Goal: Task Accomplishment & Management: Complete application form

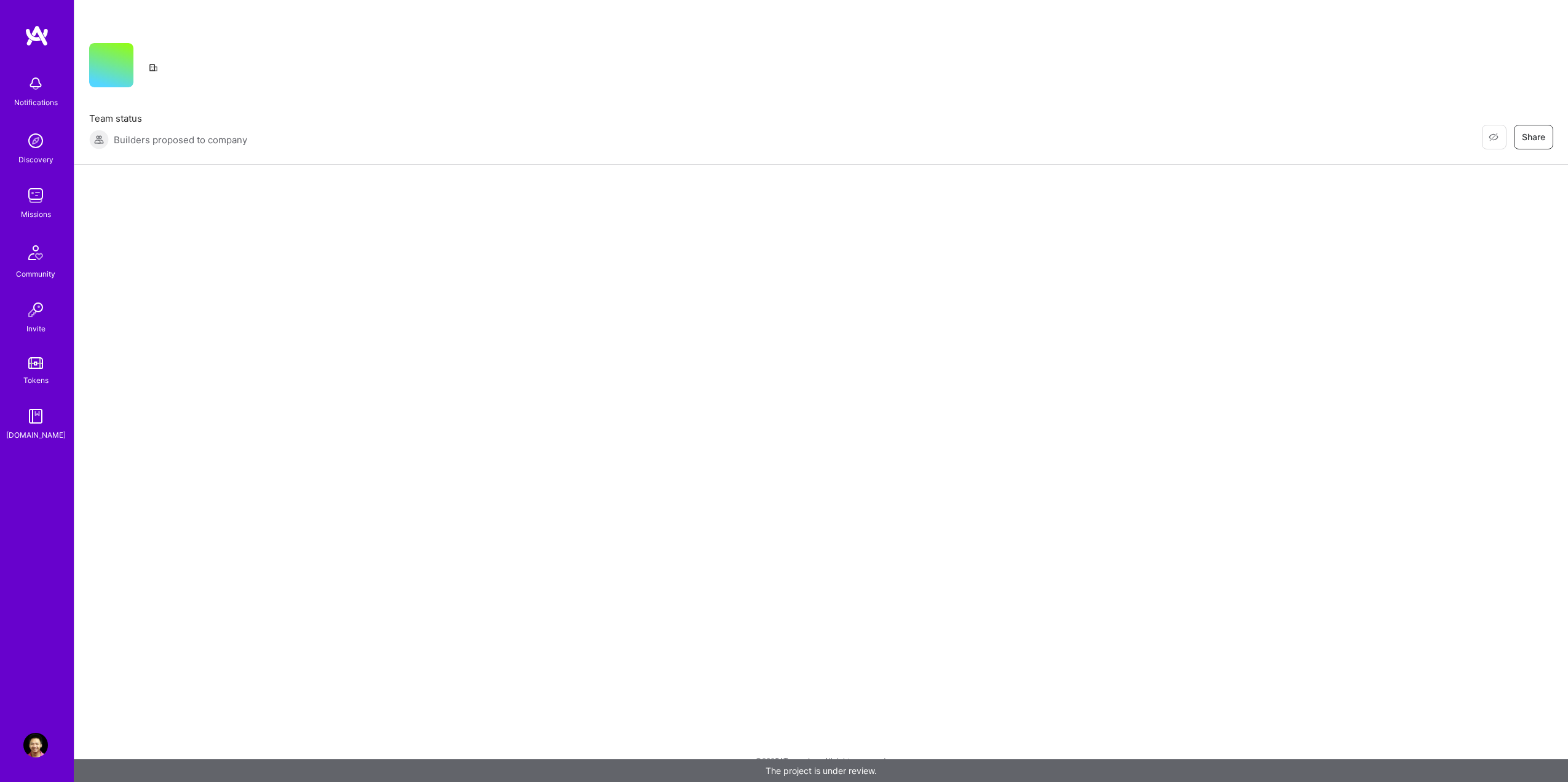
click at [688, 463] on div "Restore Not Interested Share Team status Builders proposed to company Restore N…" at bounding box center [821, 391] width 1494 height 782
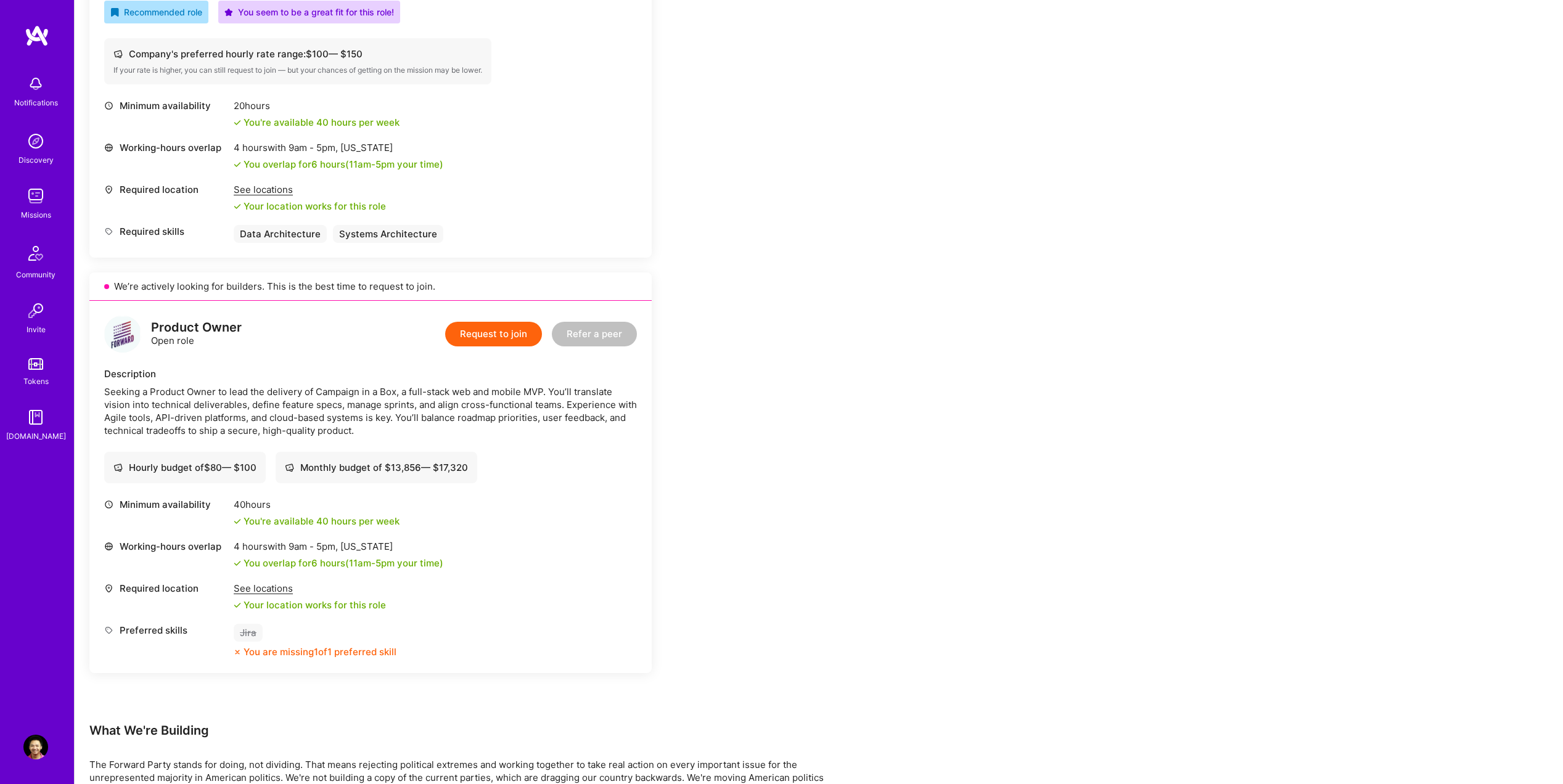
scroll to position [493, 0]
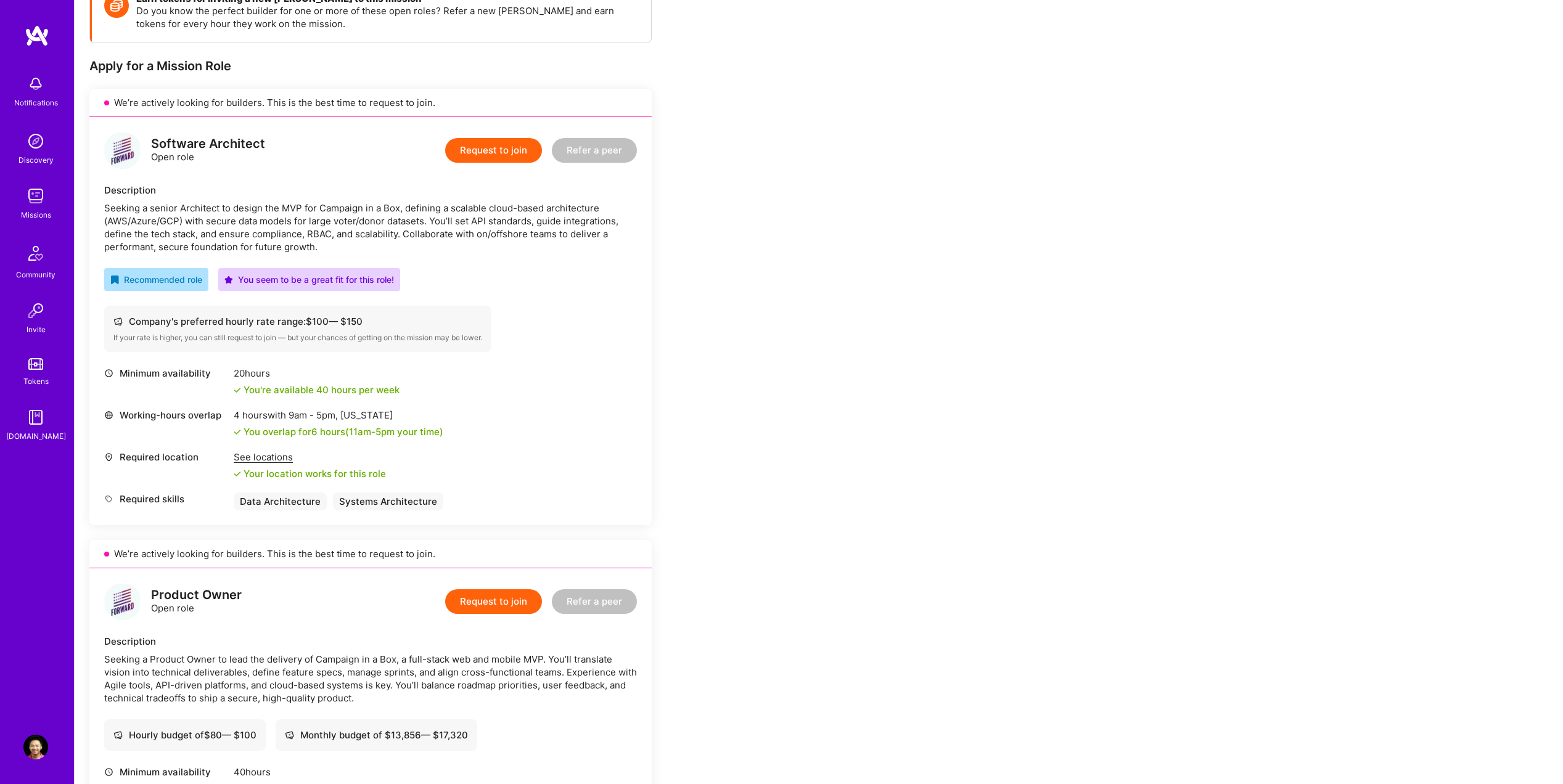
scroll to position [185, 0]
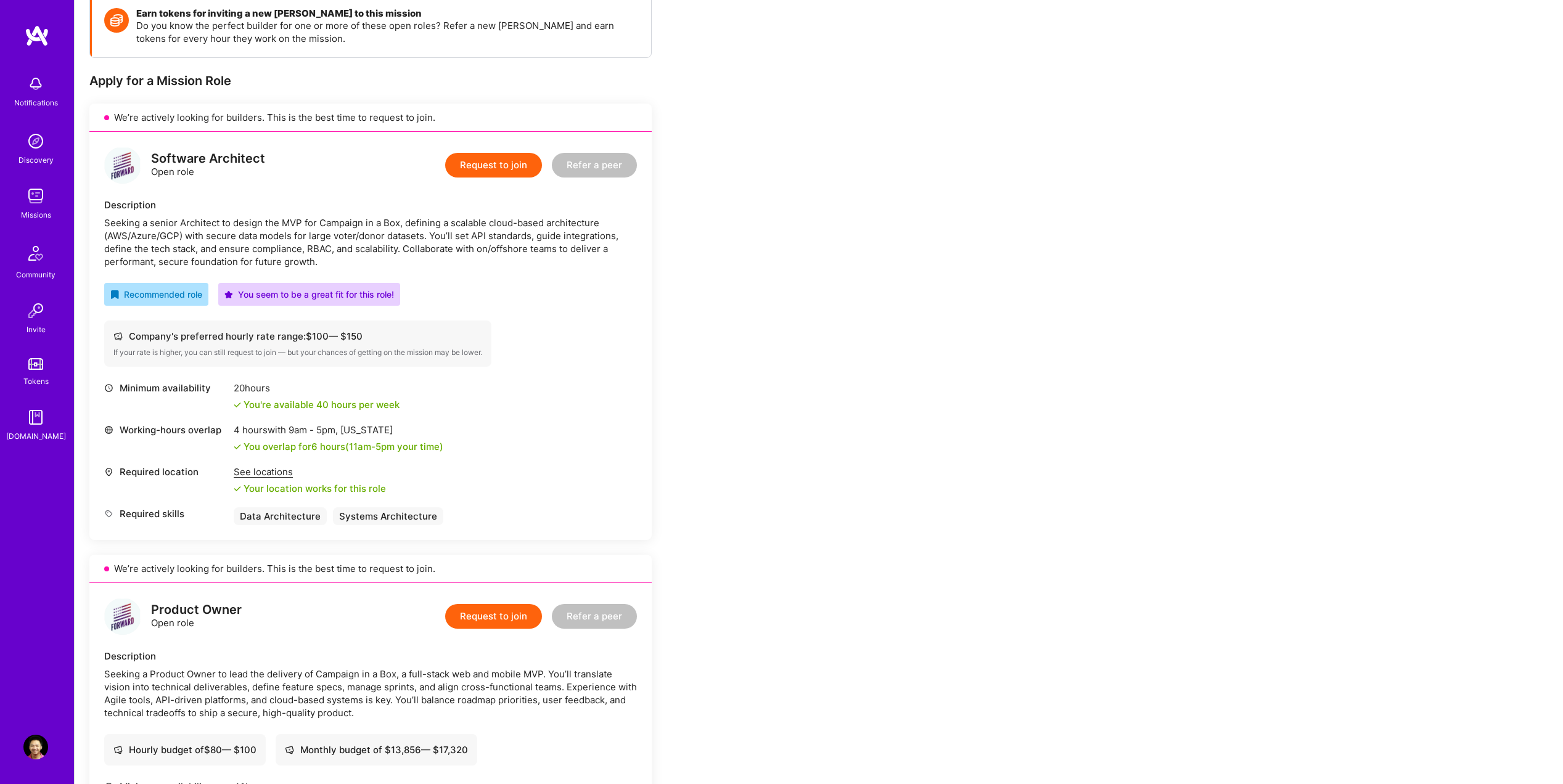
click at [480, 167] on button "Request to join" at bounding box center [493, 165] width 97 height 25
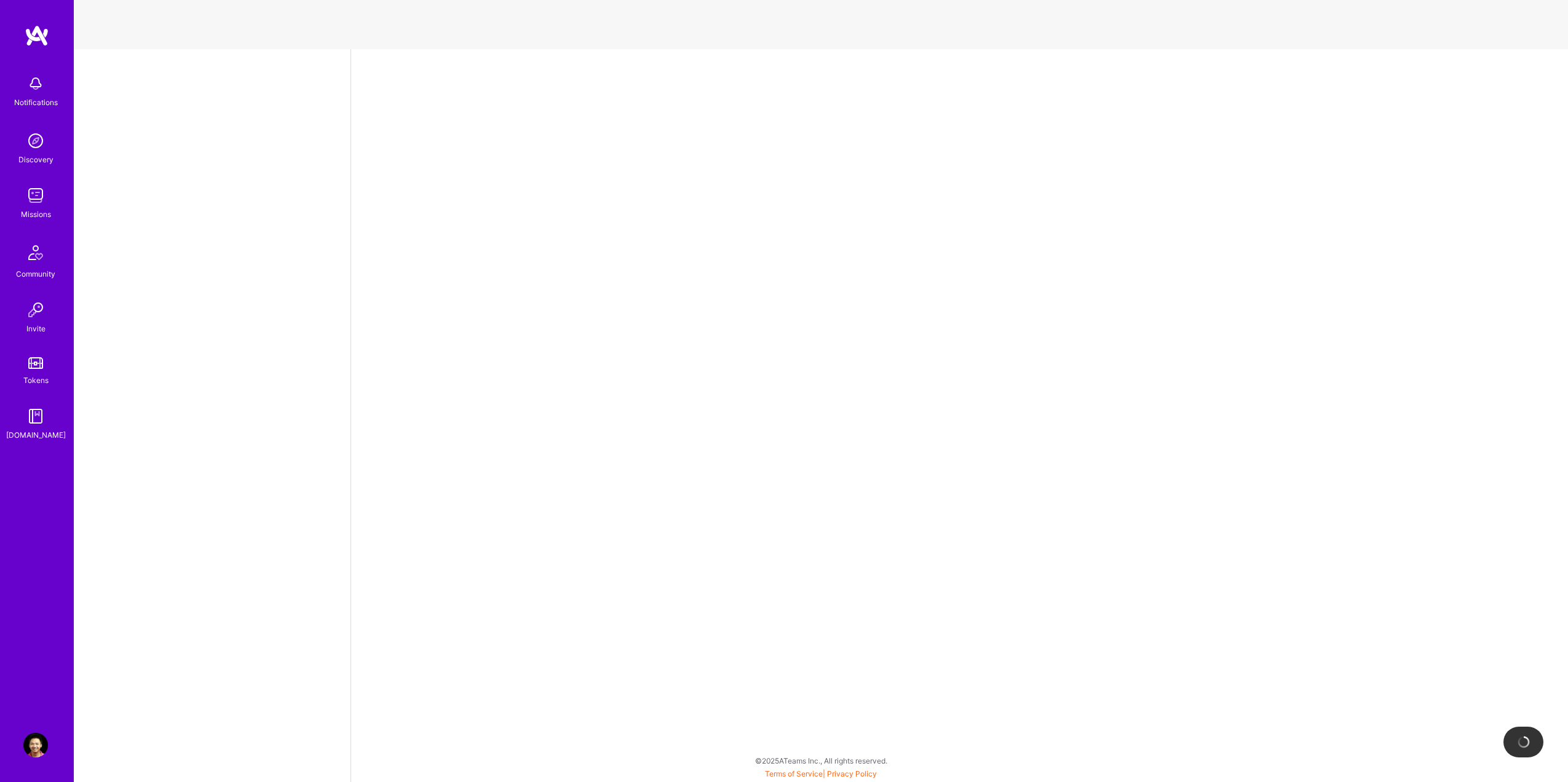
select select "US"
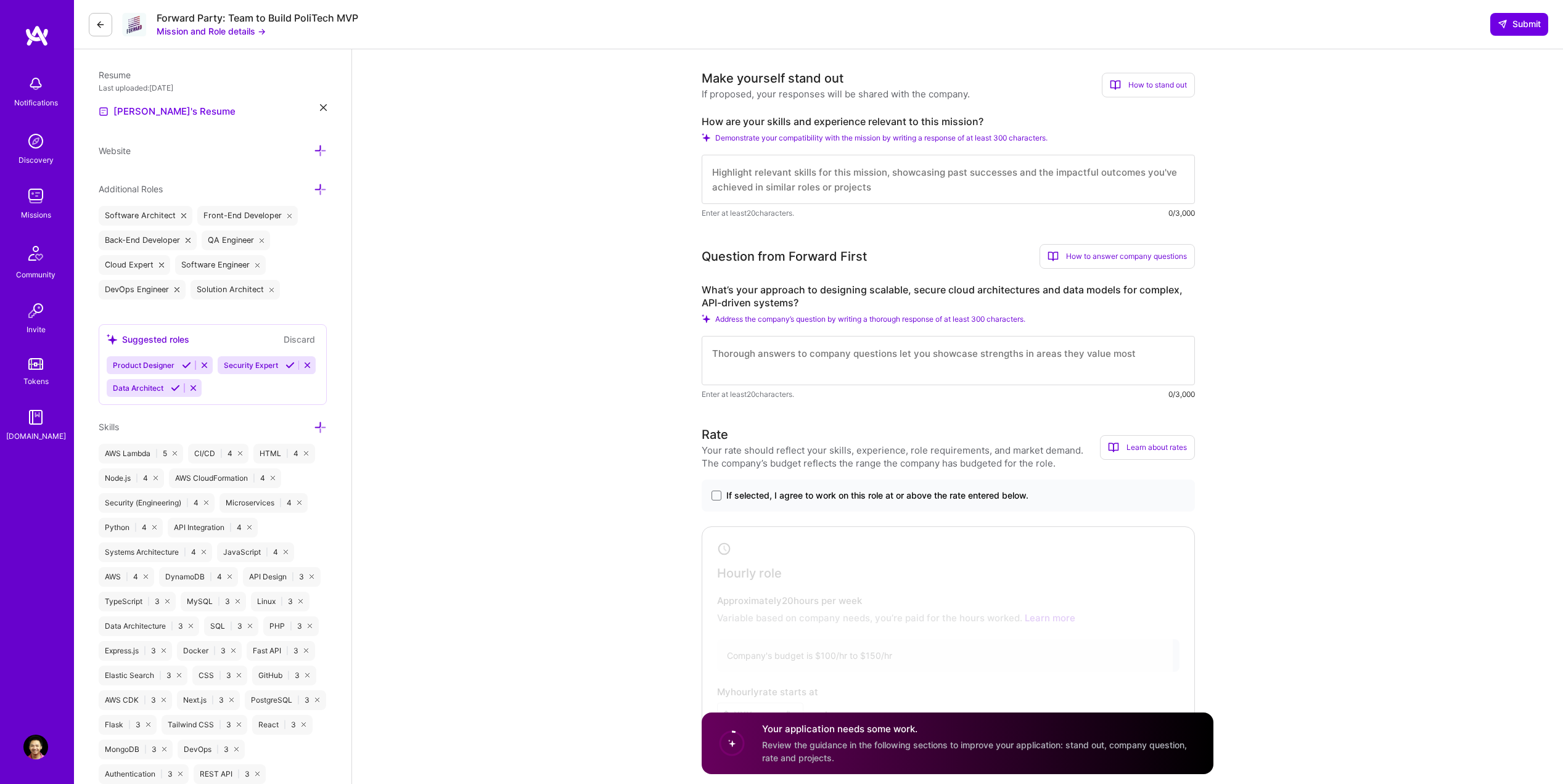
scroll to position [370, 0]
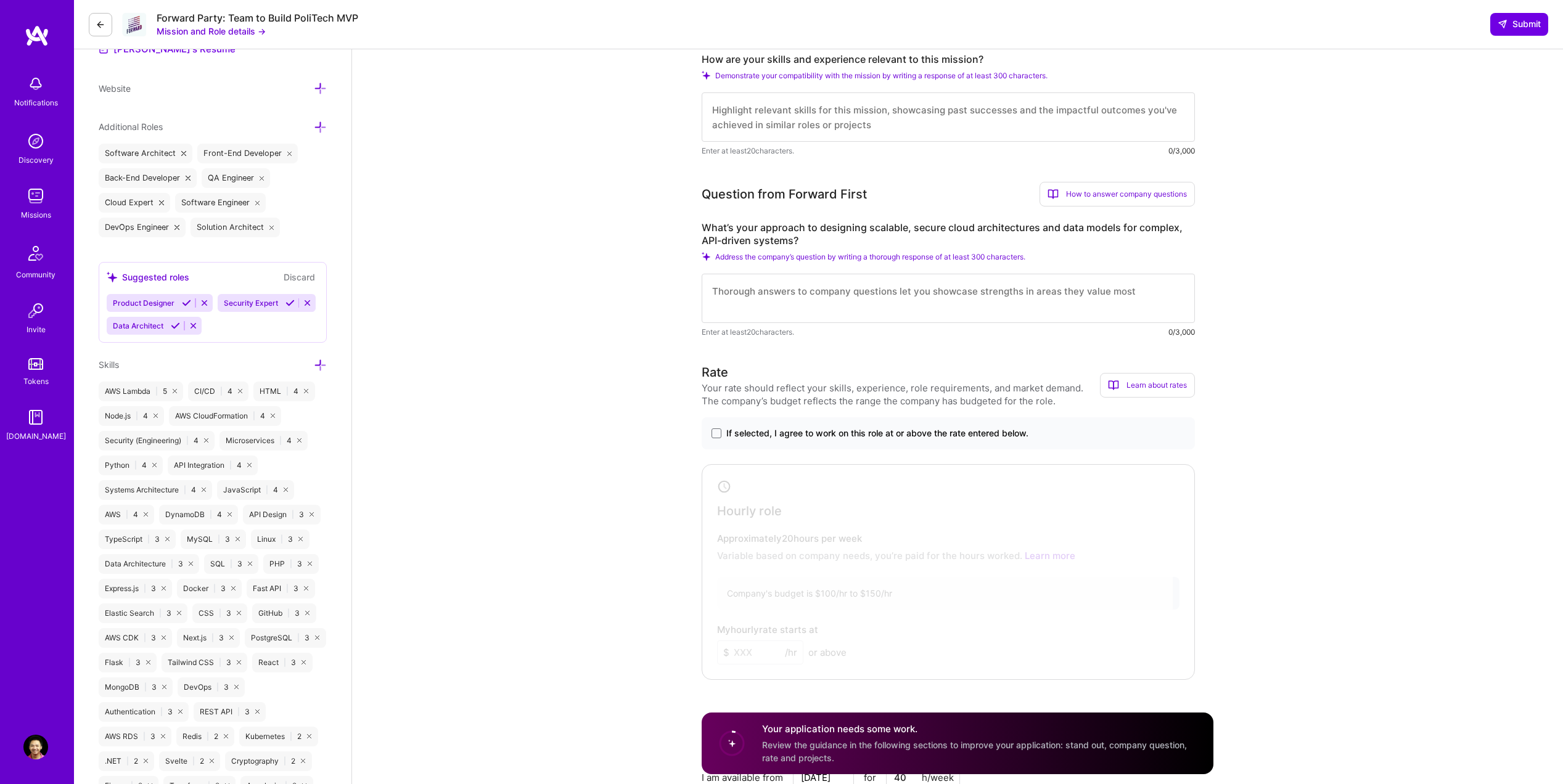
click at [926, 432] on span "If selected, I agree to work on this role at or above the rate entered below." at bounding box center [878, 433] width 302 height 12
click at [0, 0] on input "If selected, I agree to work on this role at or above the rate entered below." at bounding box center [0, 0] width 0 height 0
click at [777, 653] on input at bounding box center [759, 652] width 86 height 24
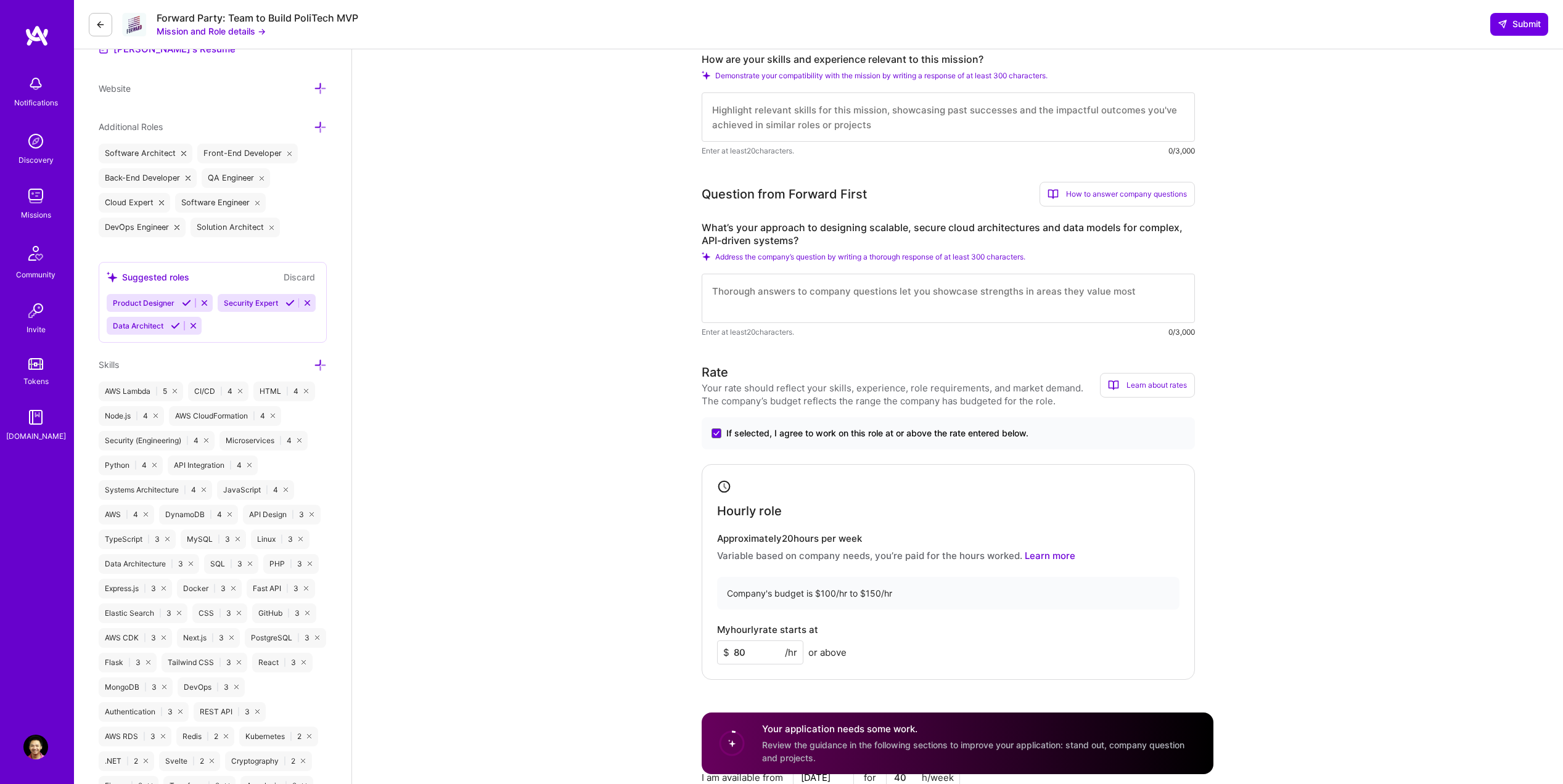
type input "8"
type input "80"
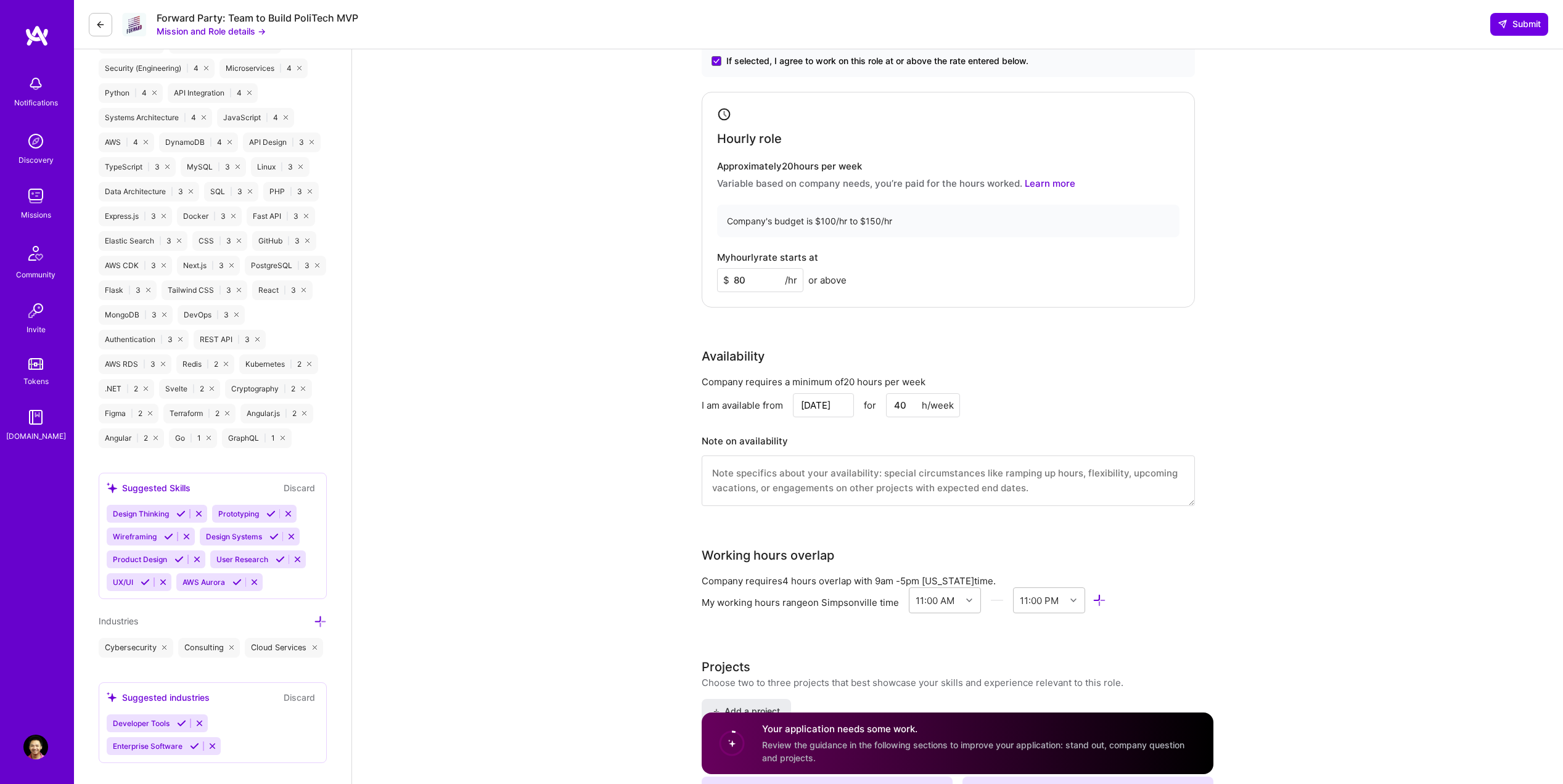
scroll to position [740, 0]
click at [925, 482] on textarea at bounding box center [948, 483] width 493 height 51
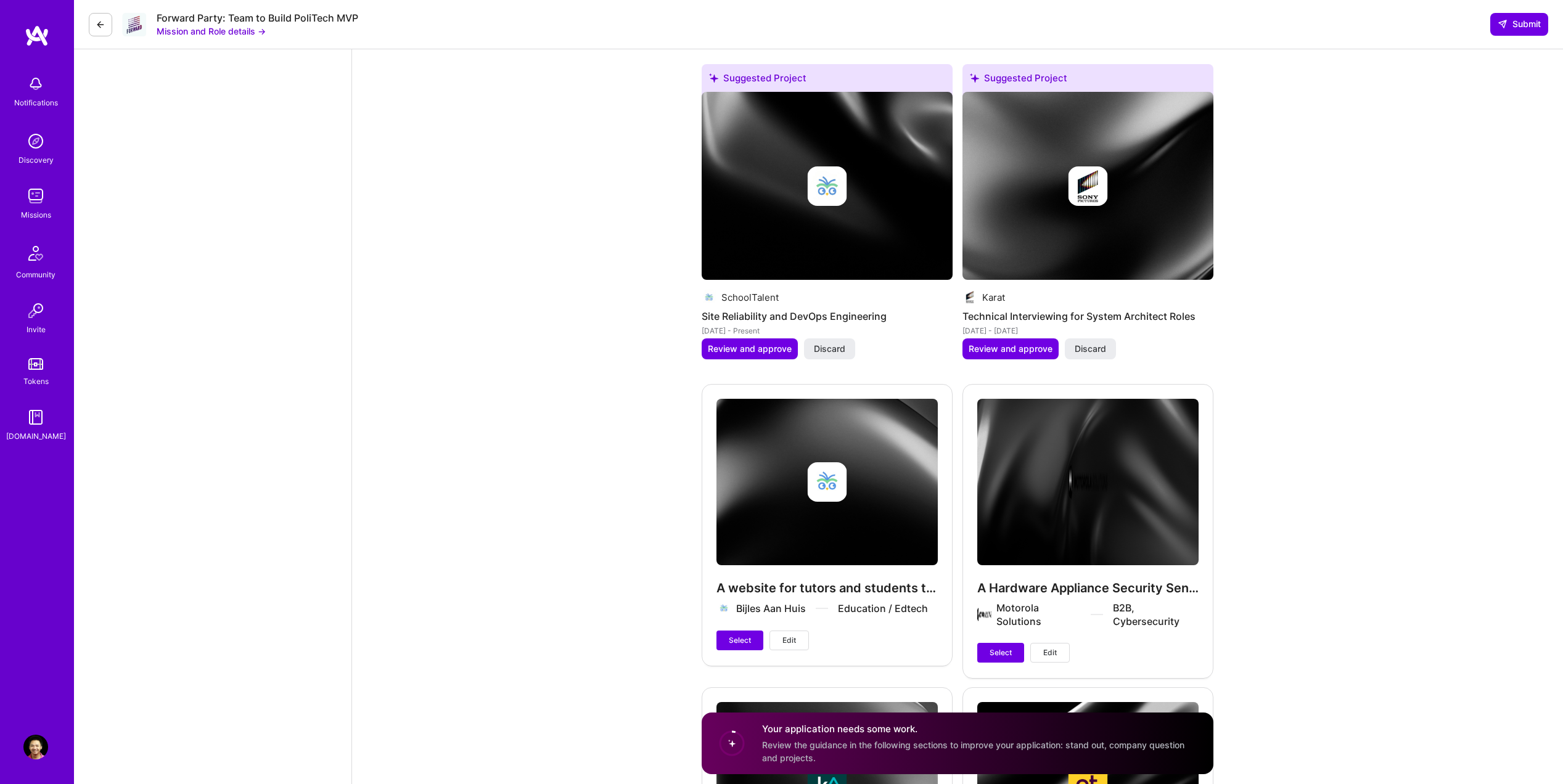
scroll to position [2096, 0]
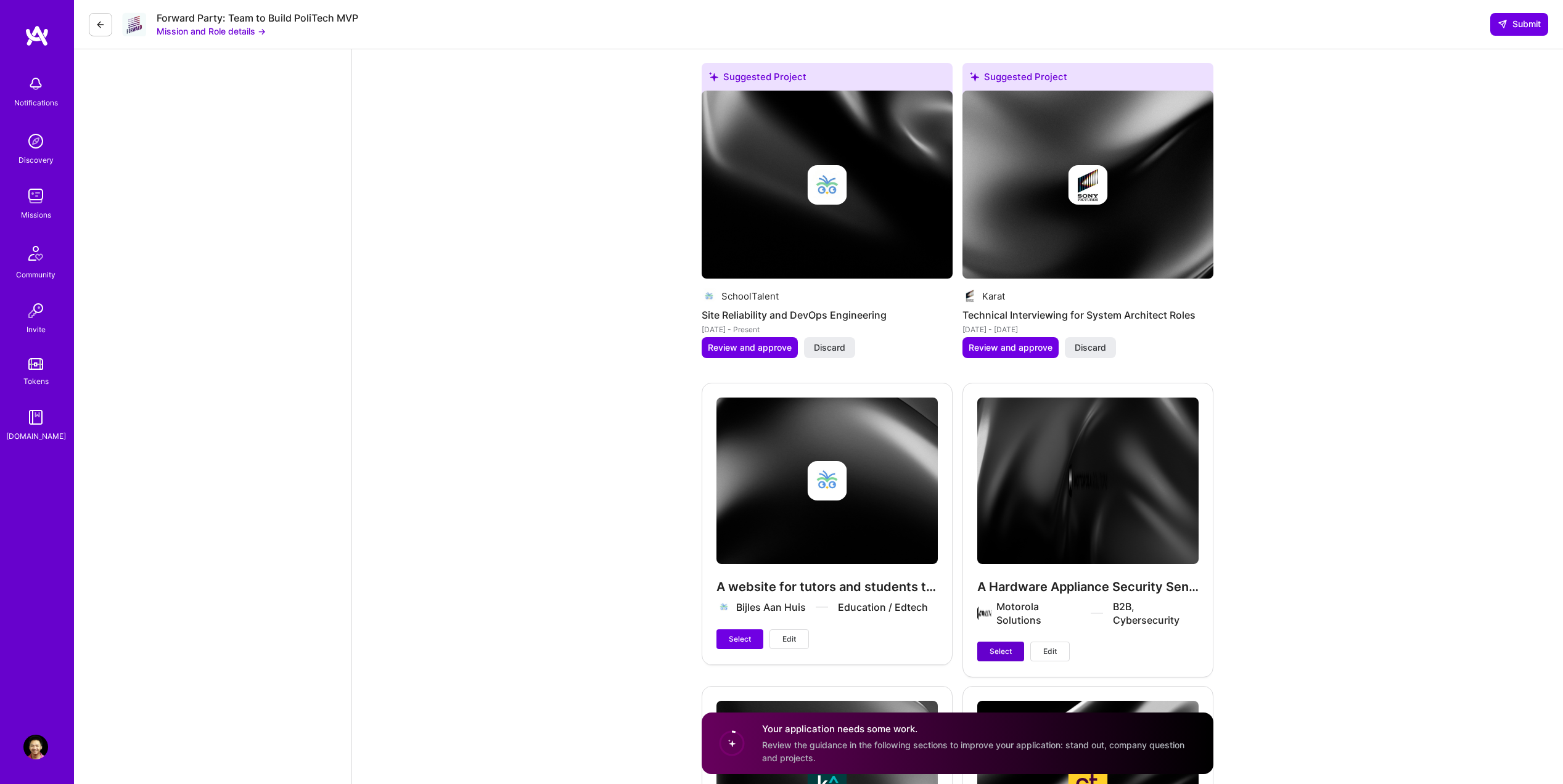
click at [1000, 652] on span "Select" at bounding box center [1001, 652] width 22 height 11
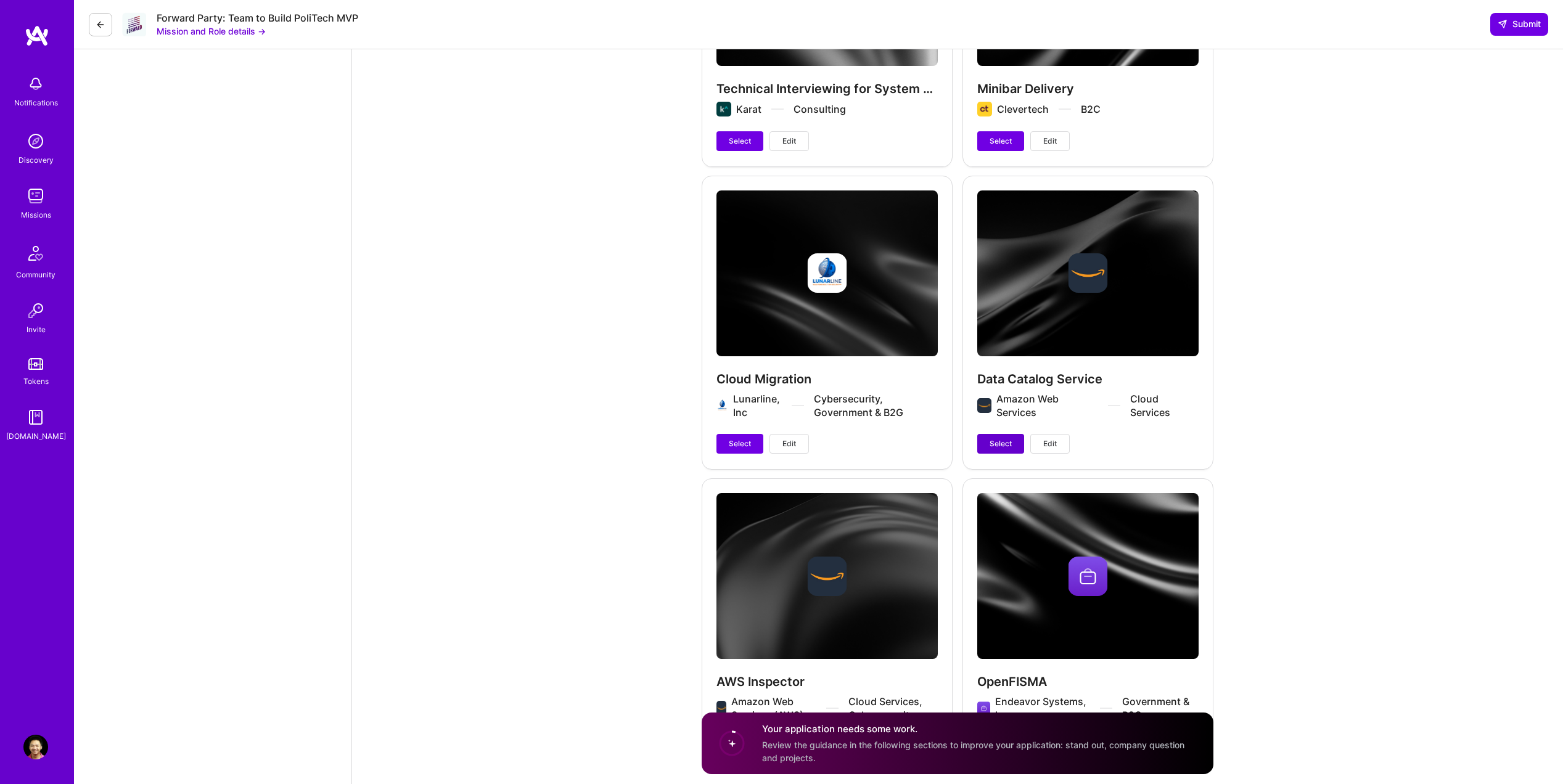
scroll to position [2983, 0]
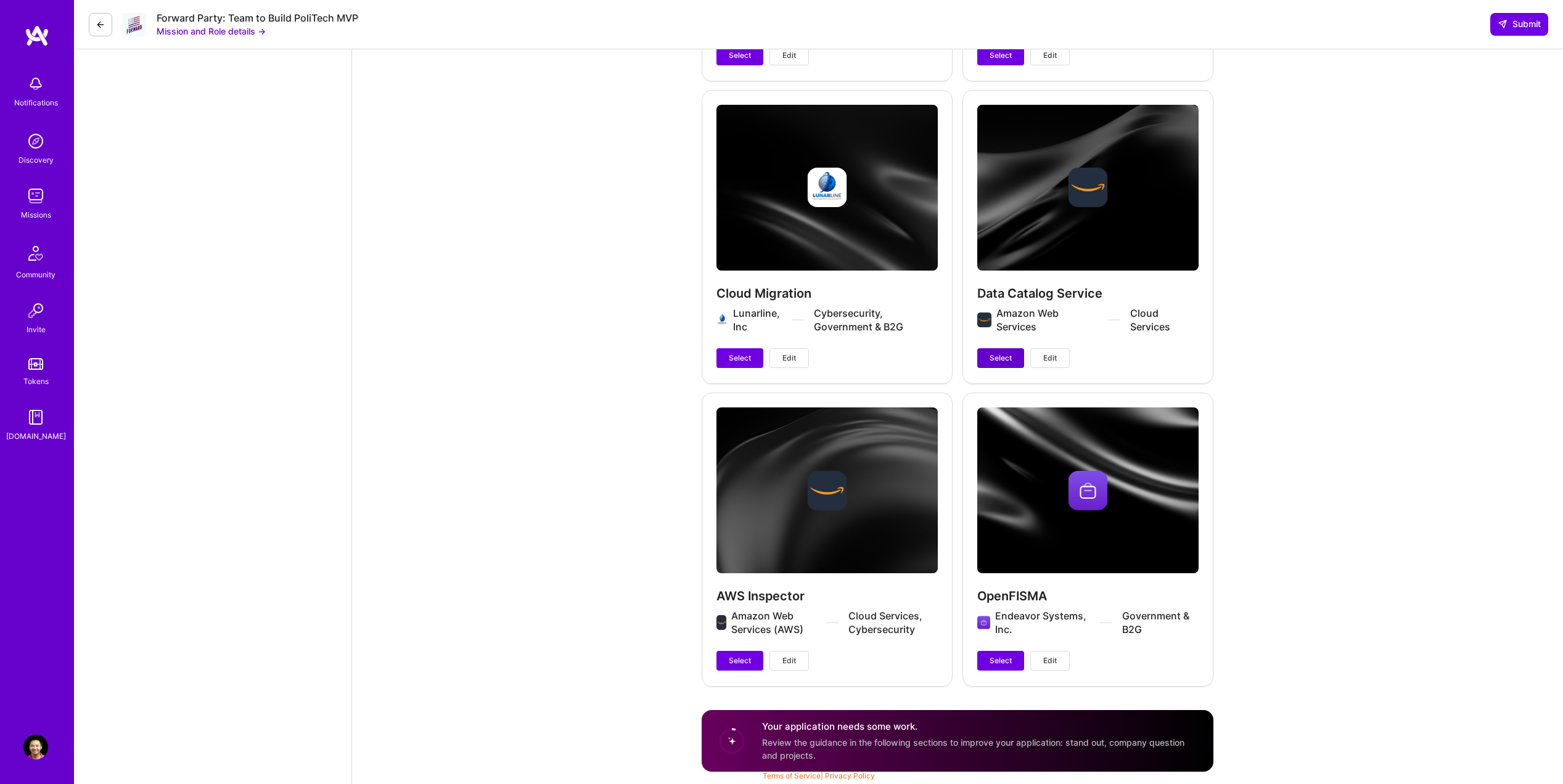
click at [995, 362] on span "Select" at bounding box center [1001, 358] width 22 height 11
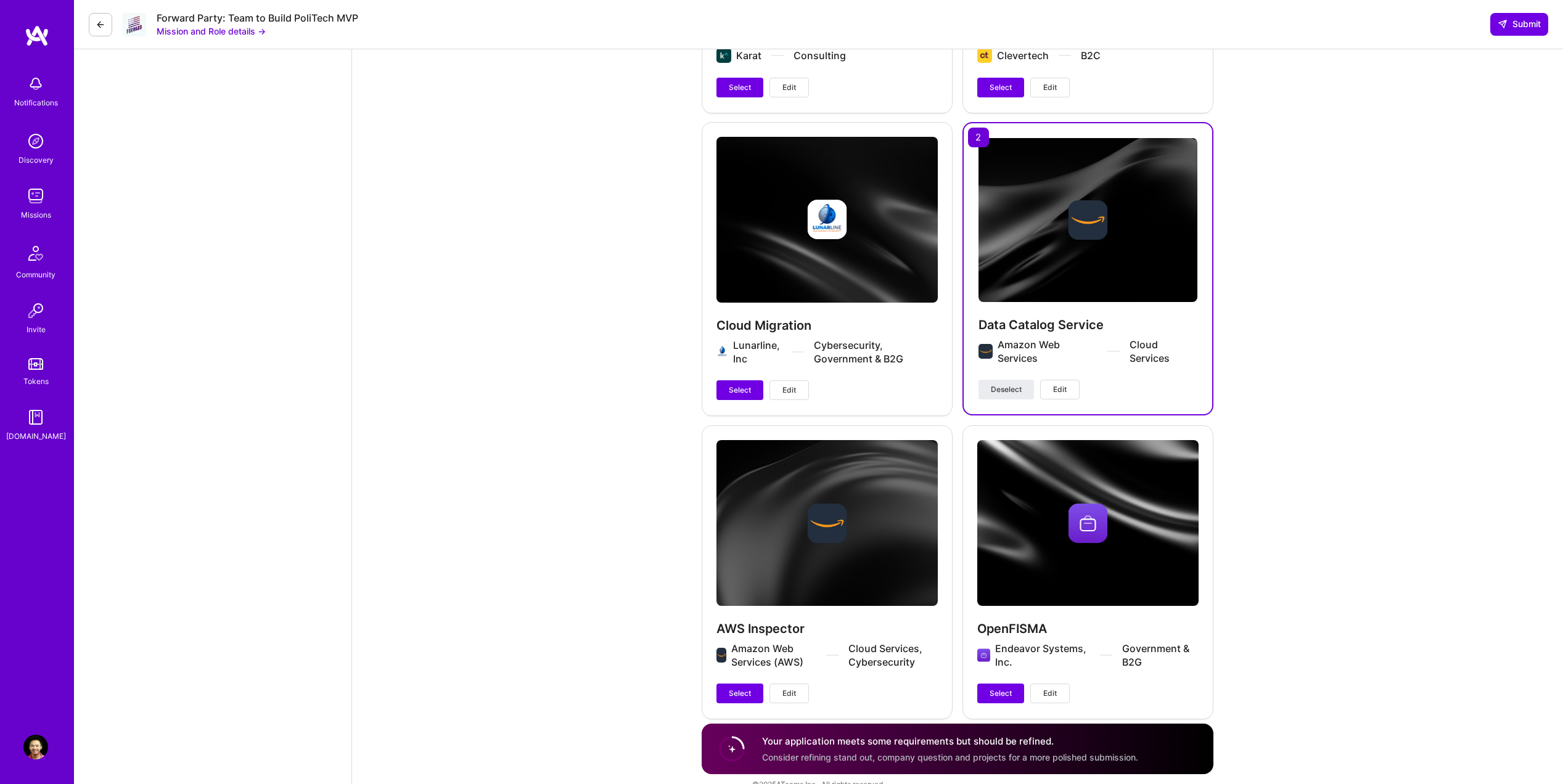
scroll to position [2973, 0]
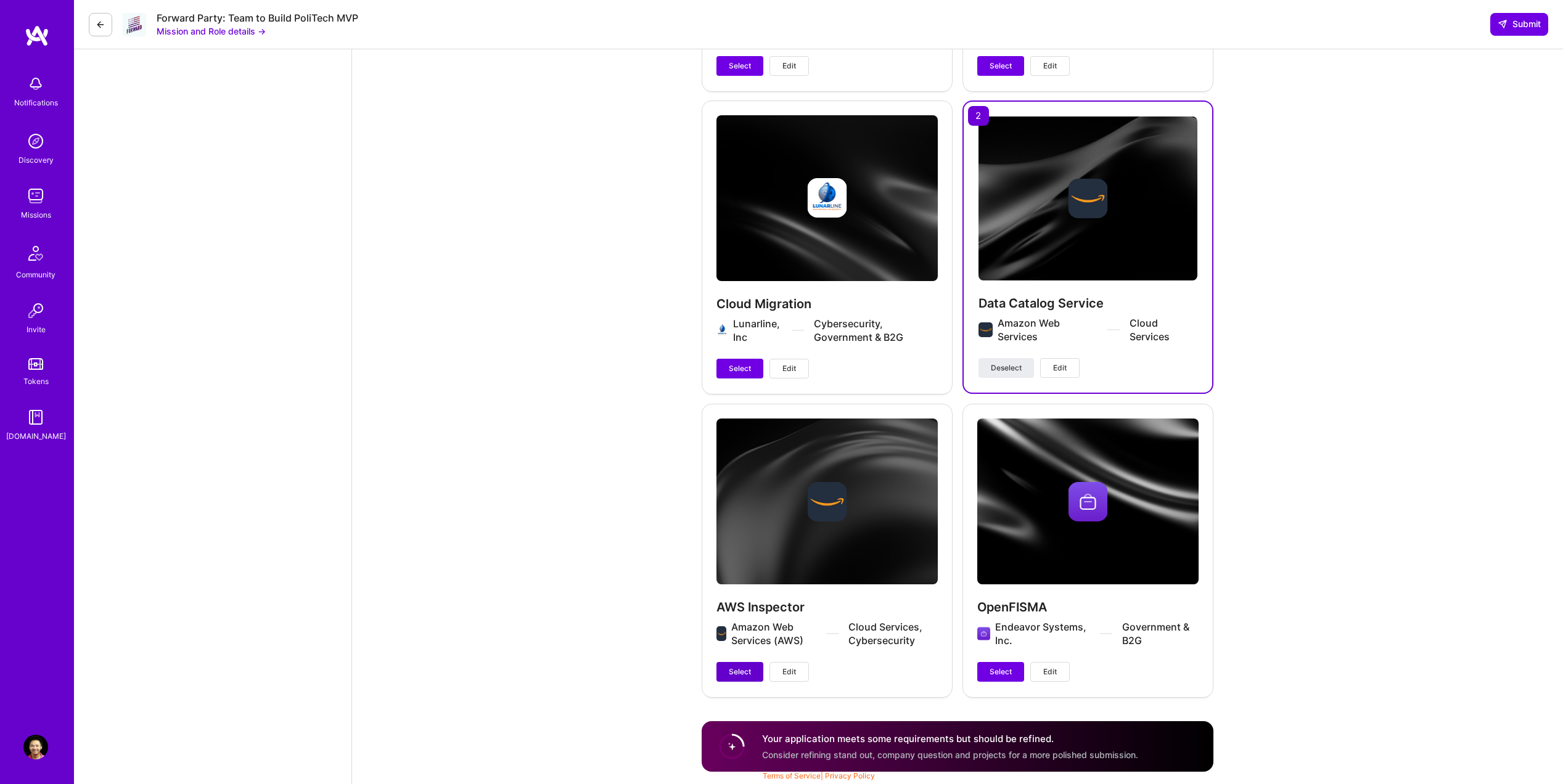
click at [738, 672] on span "Select" at bounding box center [740, 672] width 22 height 11
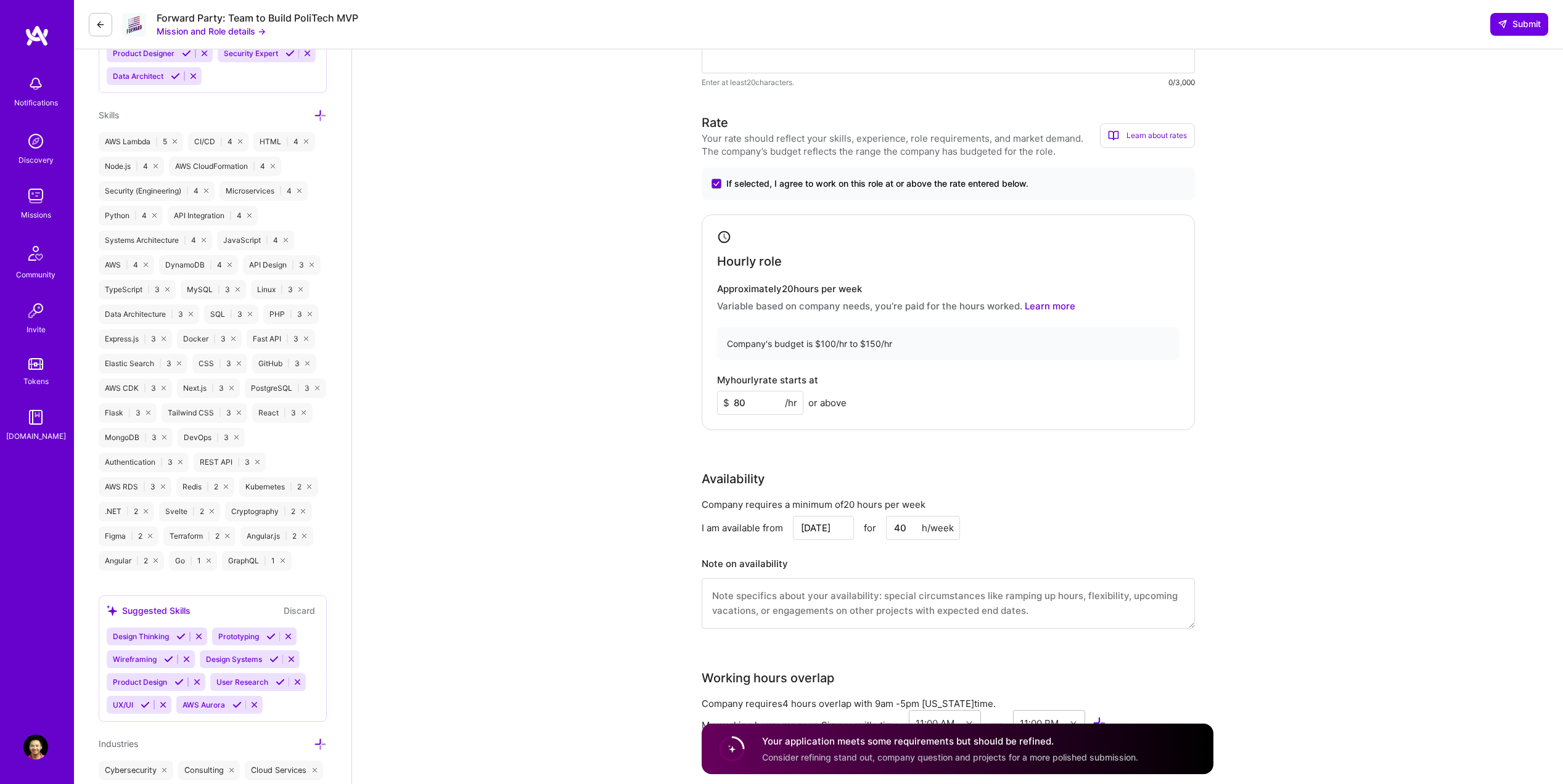
scroll to position [630, 0]
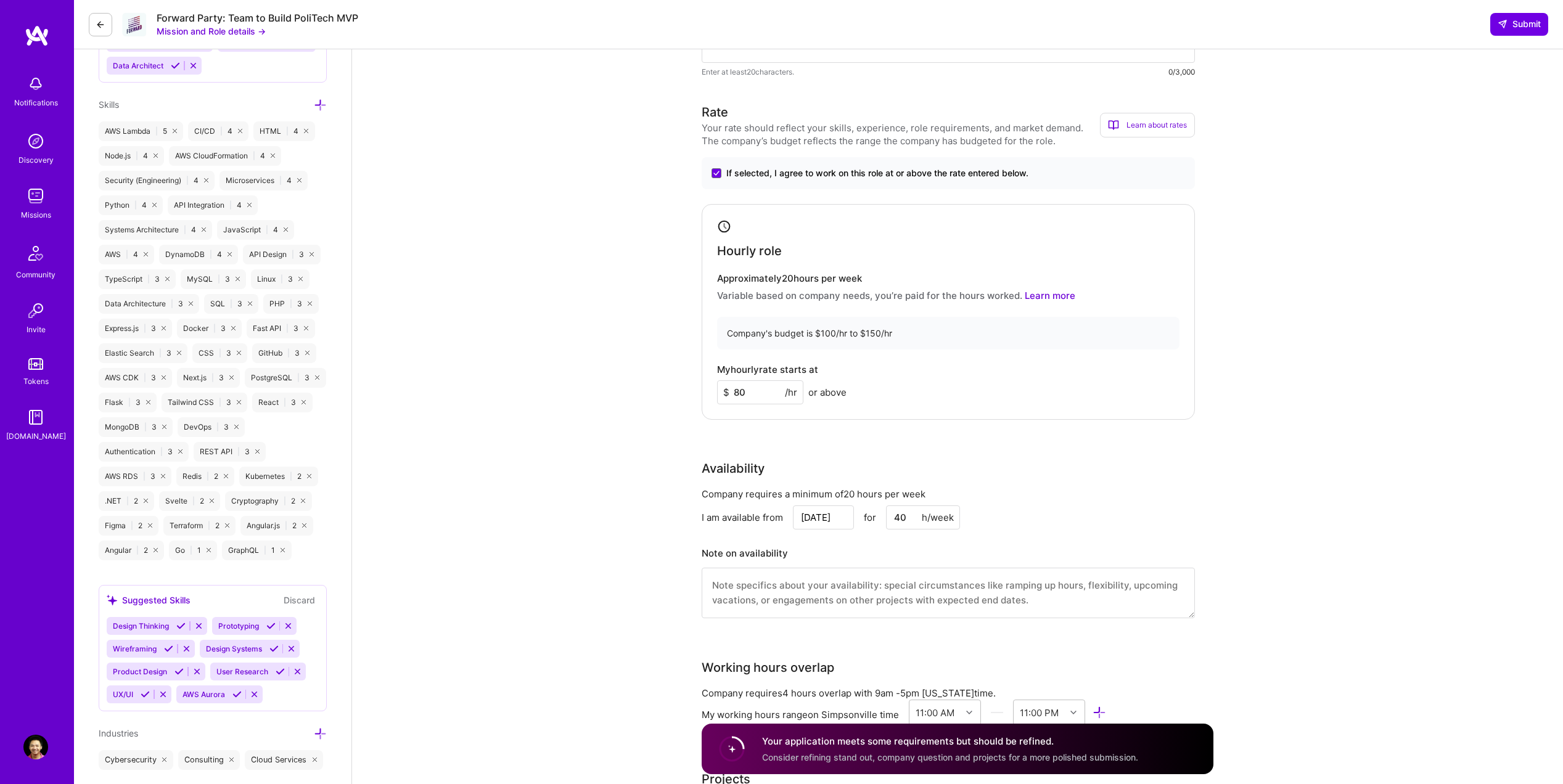
click at [816, 598] on textarea at bounding box center [948, 593] width 493 height 51
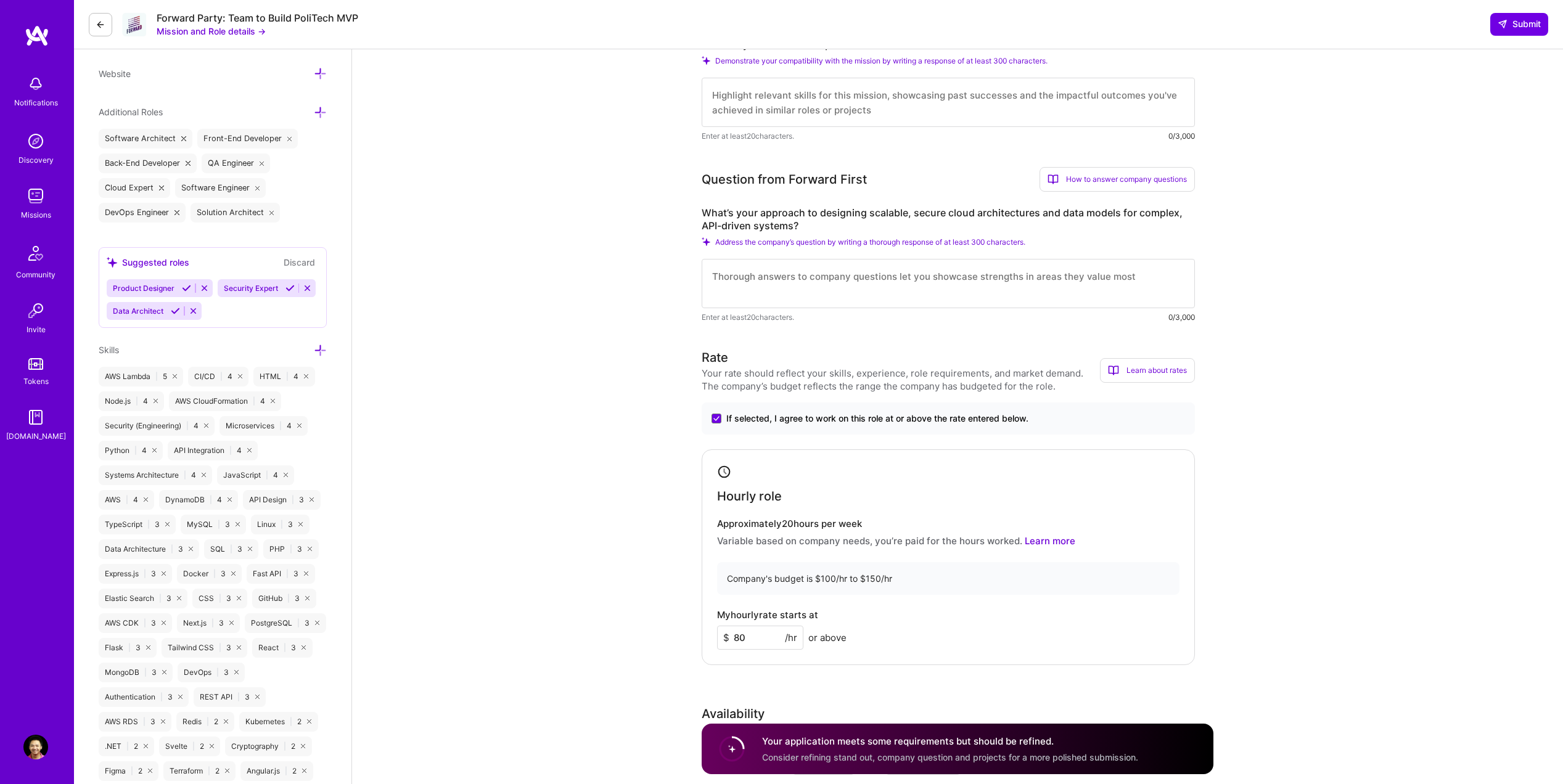
scroll to position [384, 0]
type textarea "I prefer 24 to 32 hours a week but can go up to 40 as needed."
click at [789, 293] on textarea at bounding box center [948, 285] width 493 height 49
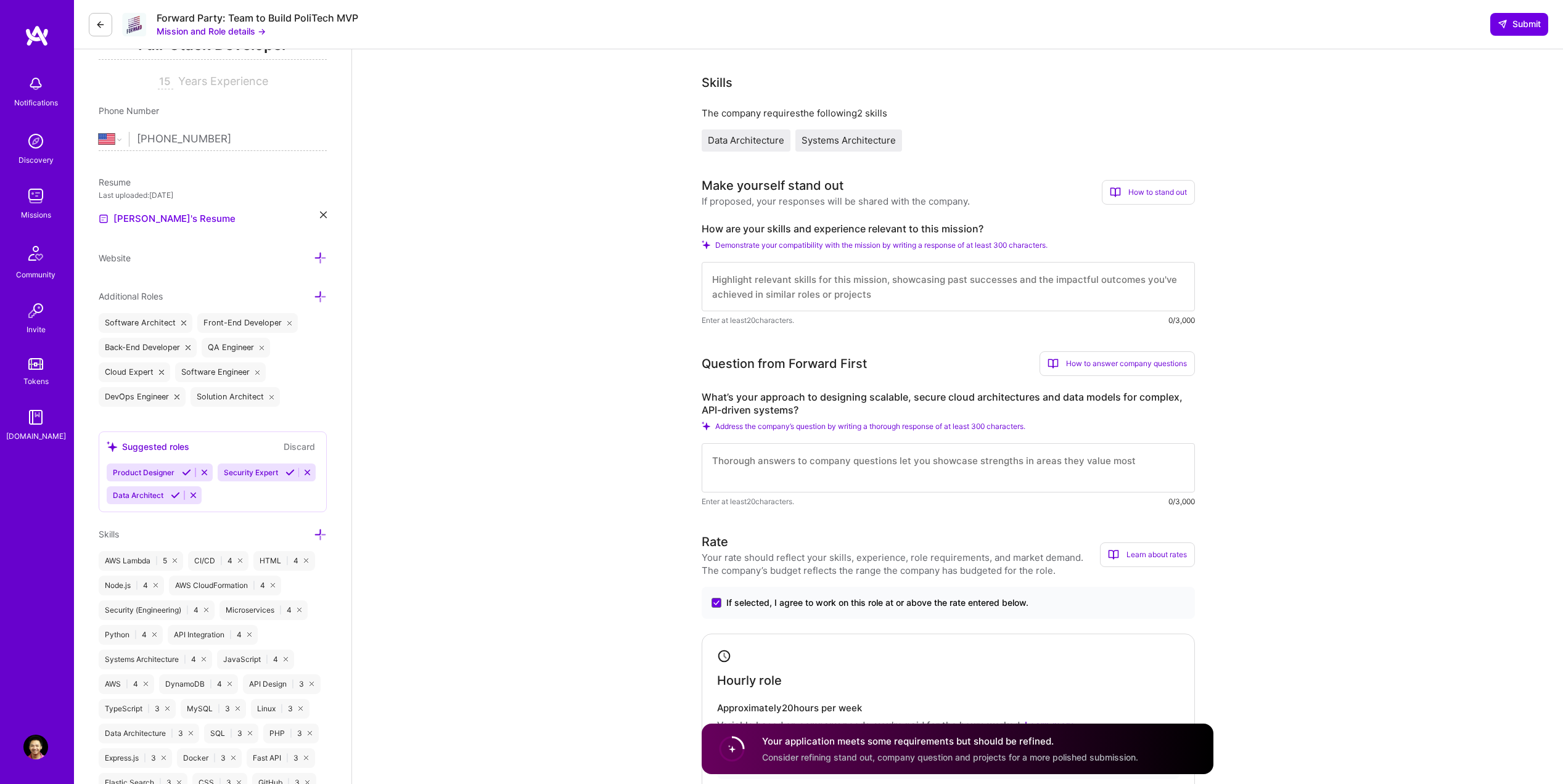
scroll to position [198, 0]
click at [932, 289] on textarea at bounding box center [948, 289] width 493 height 49
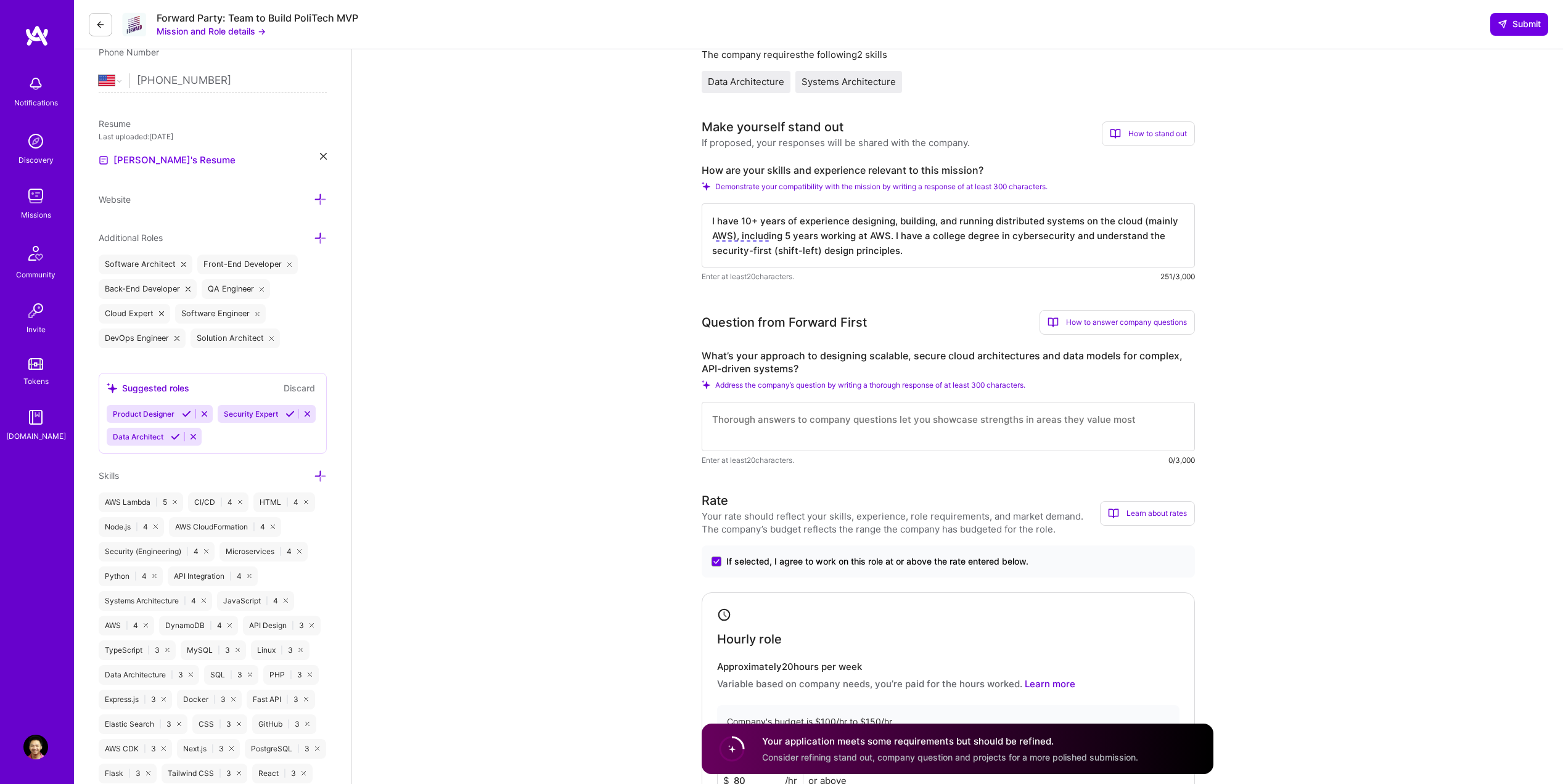
scroll to position [260, 0]
type textarea "I have 10+ years of experience designing, building, and running distributed sys…"
click at [894, 433] on textarea at bounding box center [948, 426] width 493 height 49
click at [1033, 426] on textarea at bounding box center [948, 426] width 493 height 49
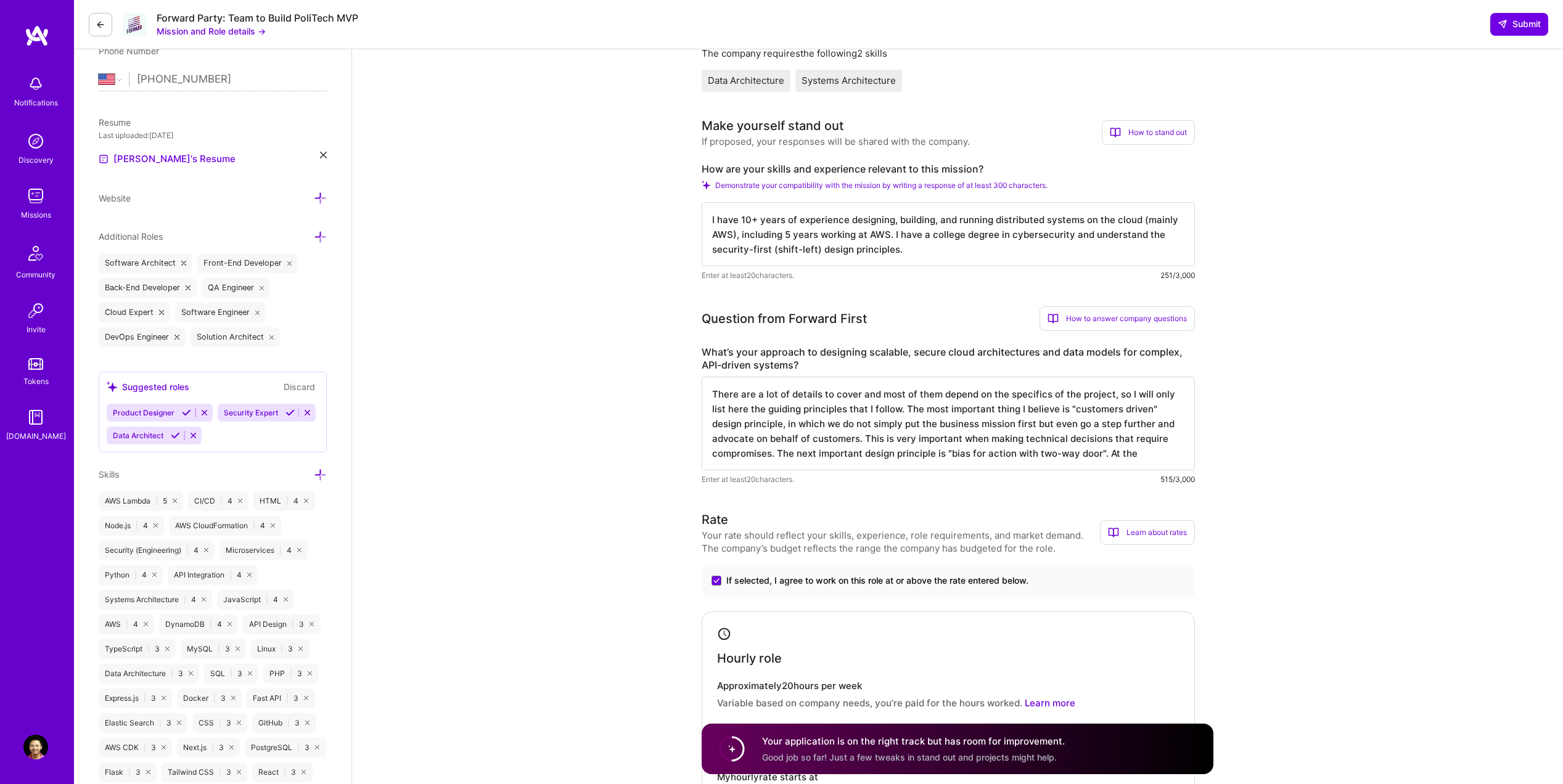
type textarea "There are a lot of details to cover and most of them depend on the specifics of…"
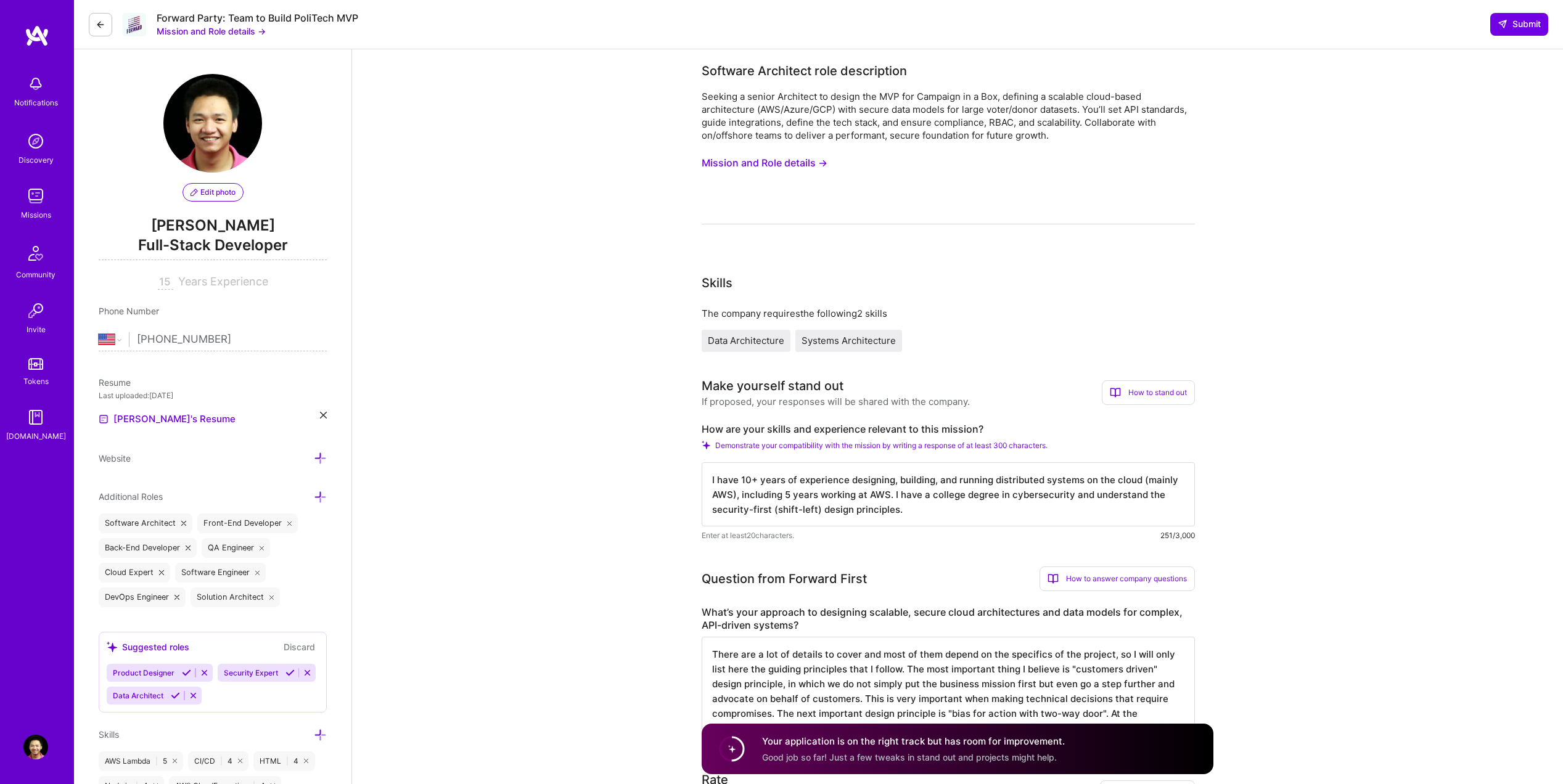
select select "US"
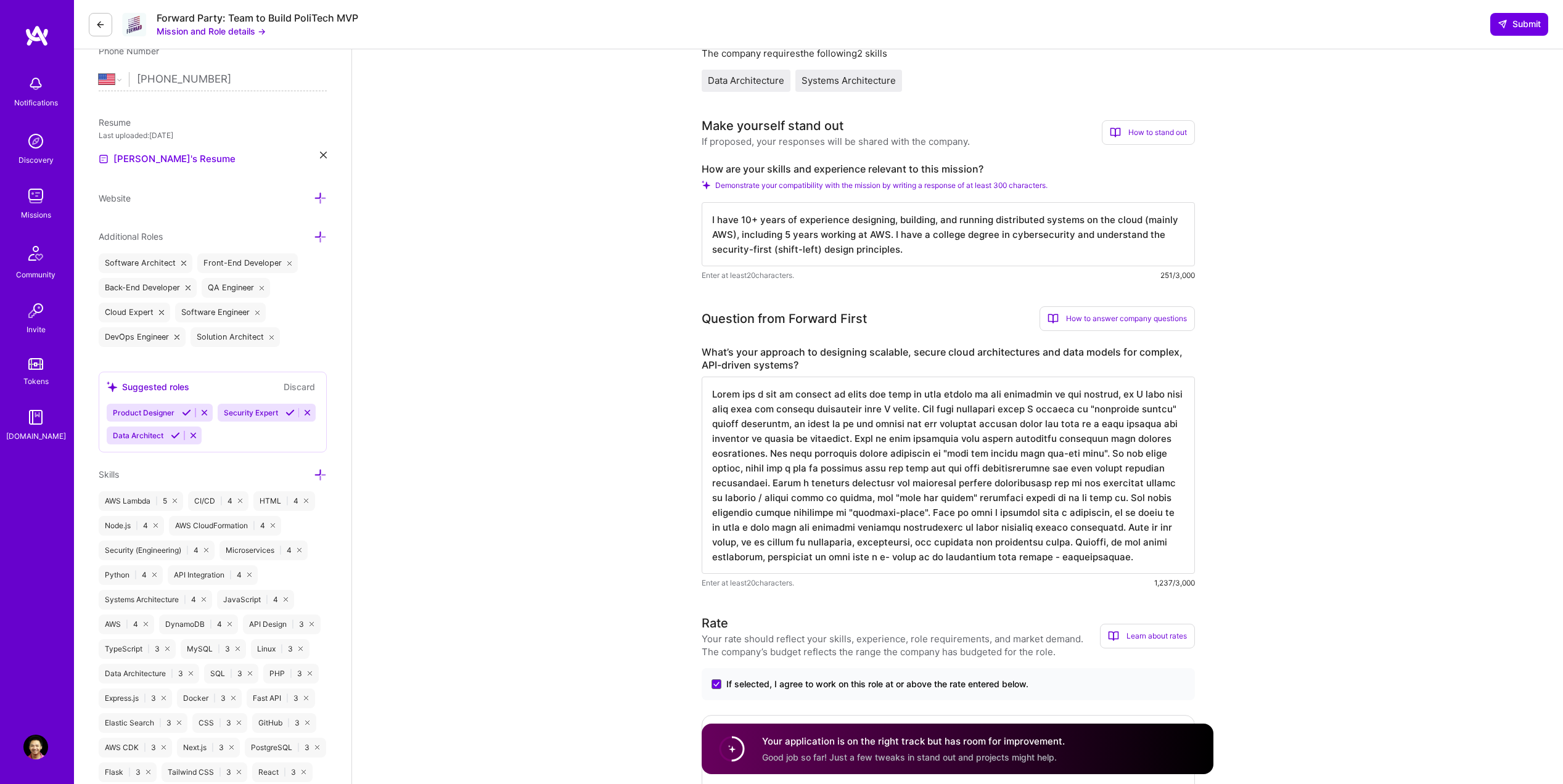
type textarea "There are a lot of details to cover and most of them depend on the specifics of…"
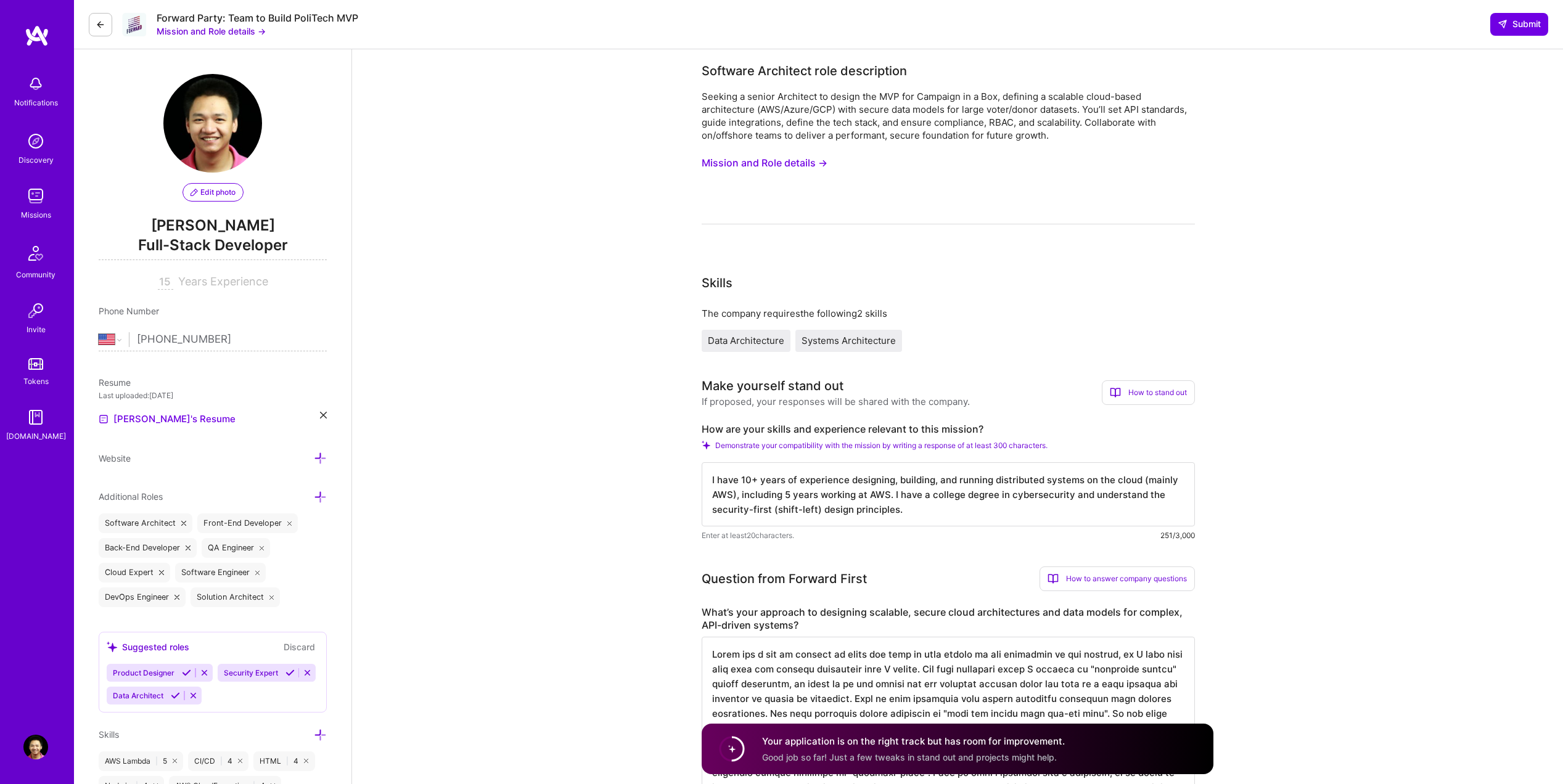
select select "US"
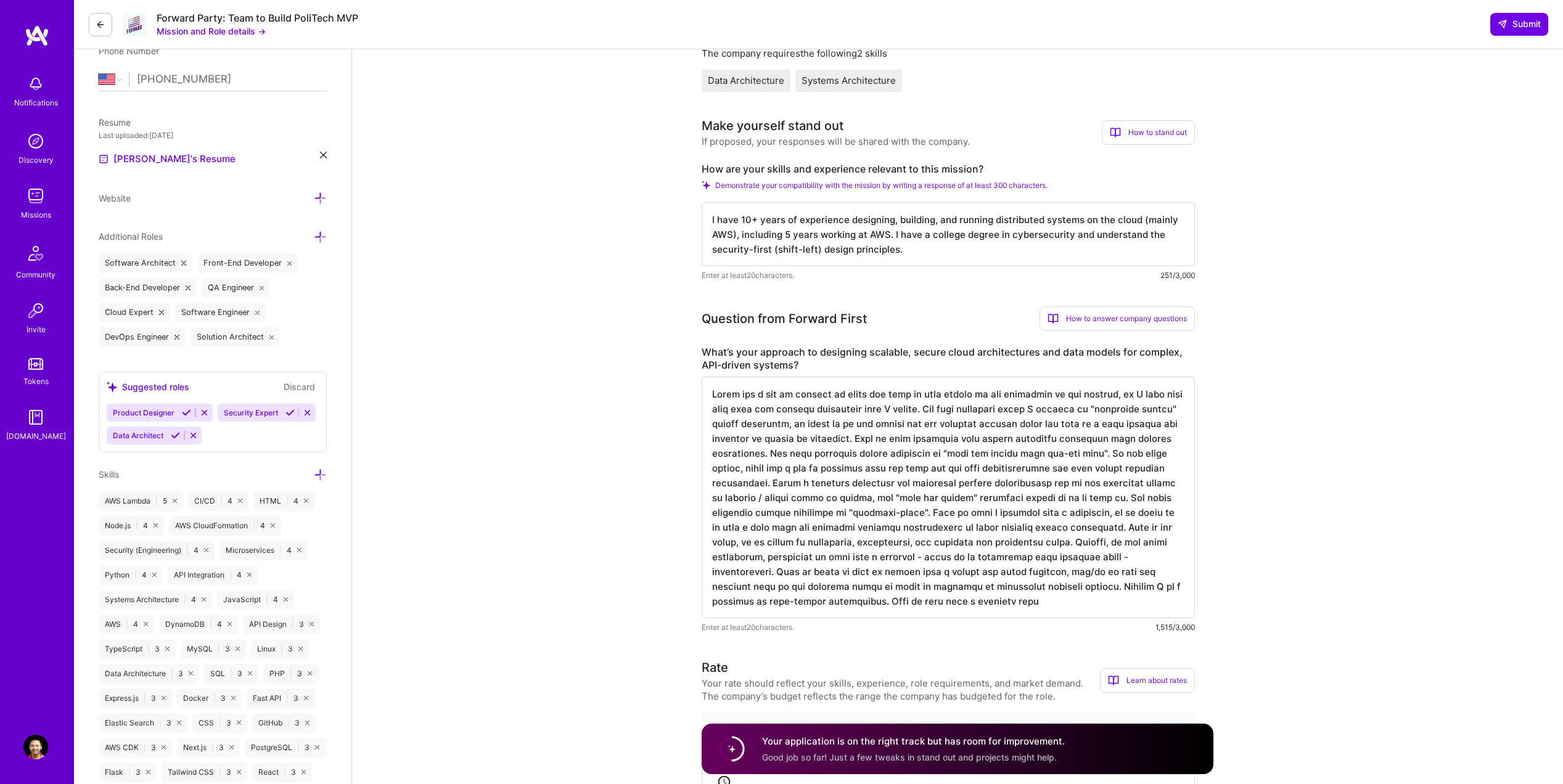
click at [986, 512] on textarea at bounding box center [948, 497] width 493 height 242
drag, startPoint x: 1044, startPoint y: 606, endPoint x: 1115, endPoint y: 589, distance: 73.0
click at [1044, 606] on textarea at bounding box center [948, 497] width 493 height 242
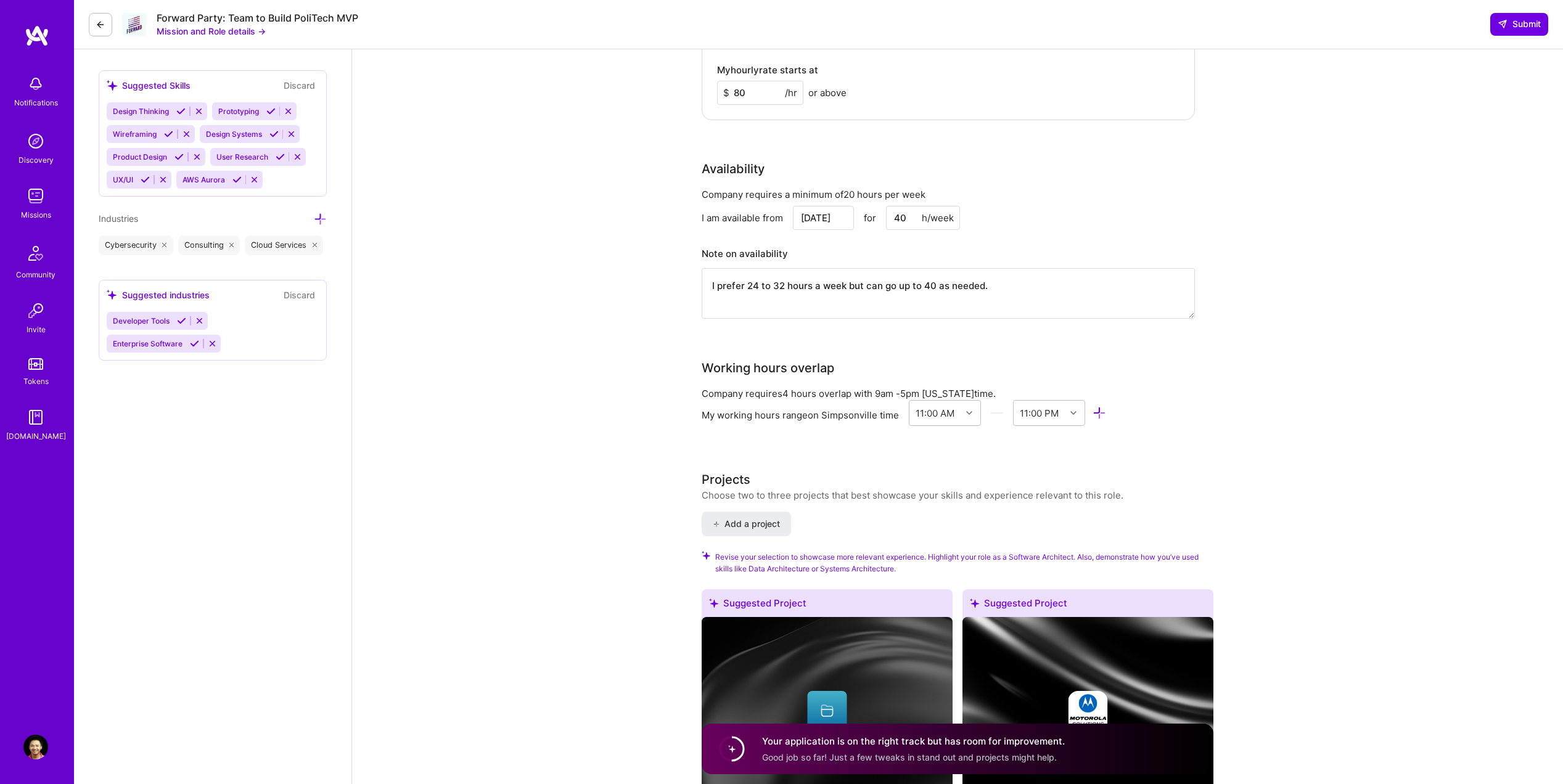
scroll to position [1185, 0]
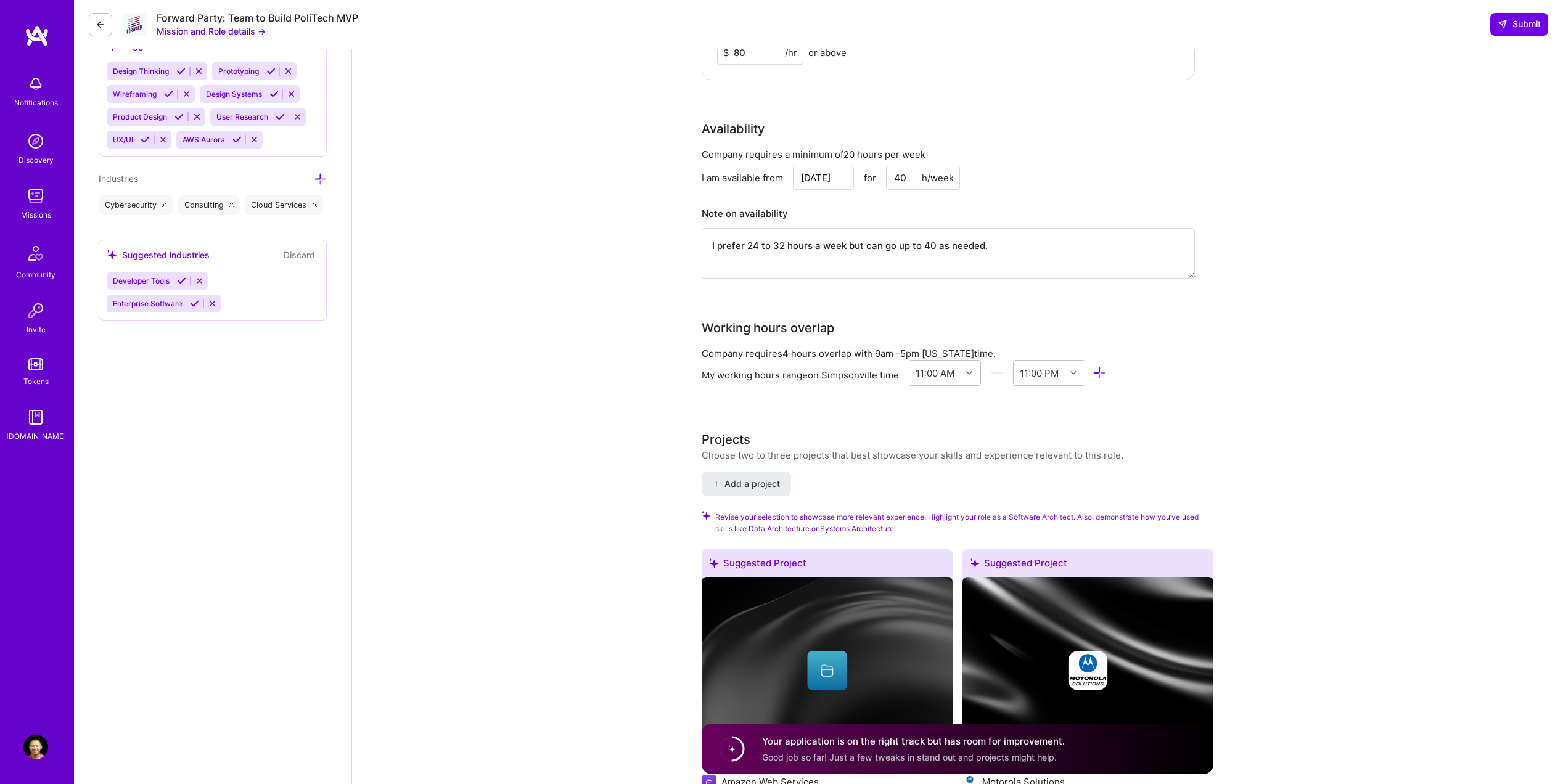
type textarea "There are a lot of details to cover and most of them depend on the specifics of…"
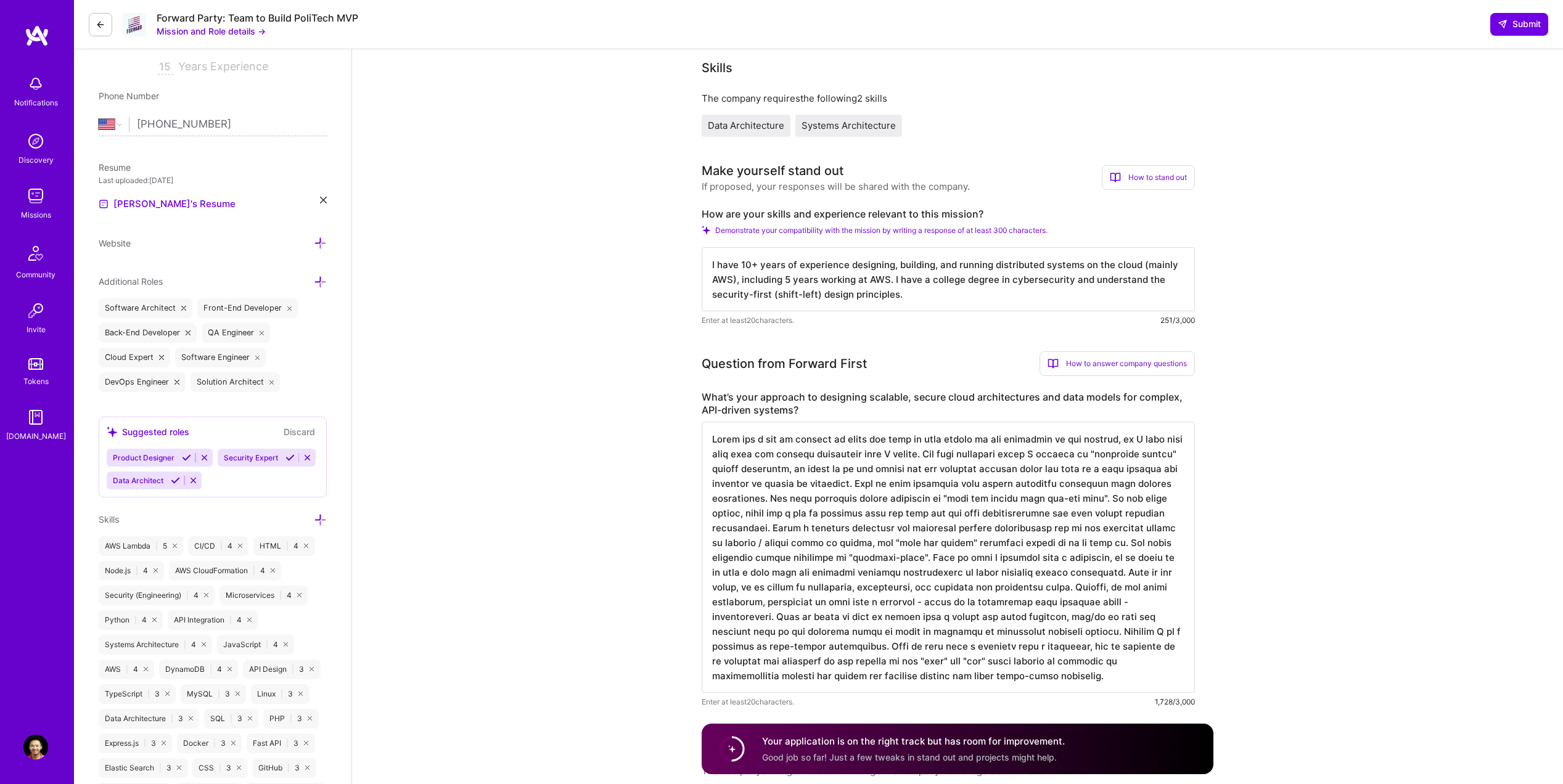
scroll to position [247, 0]
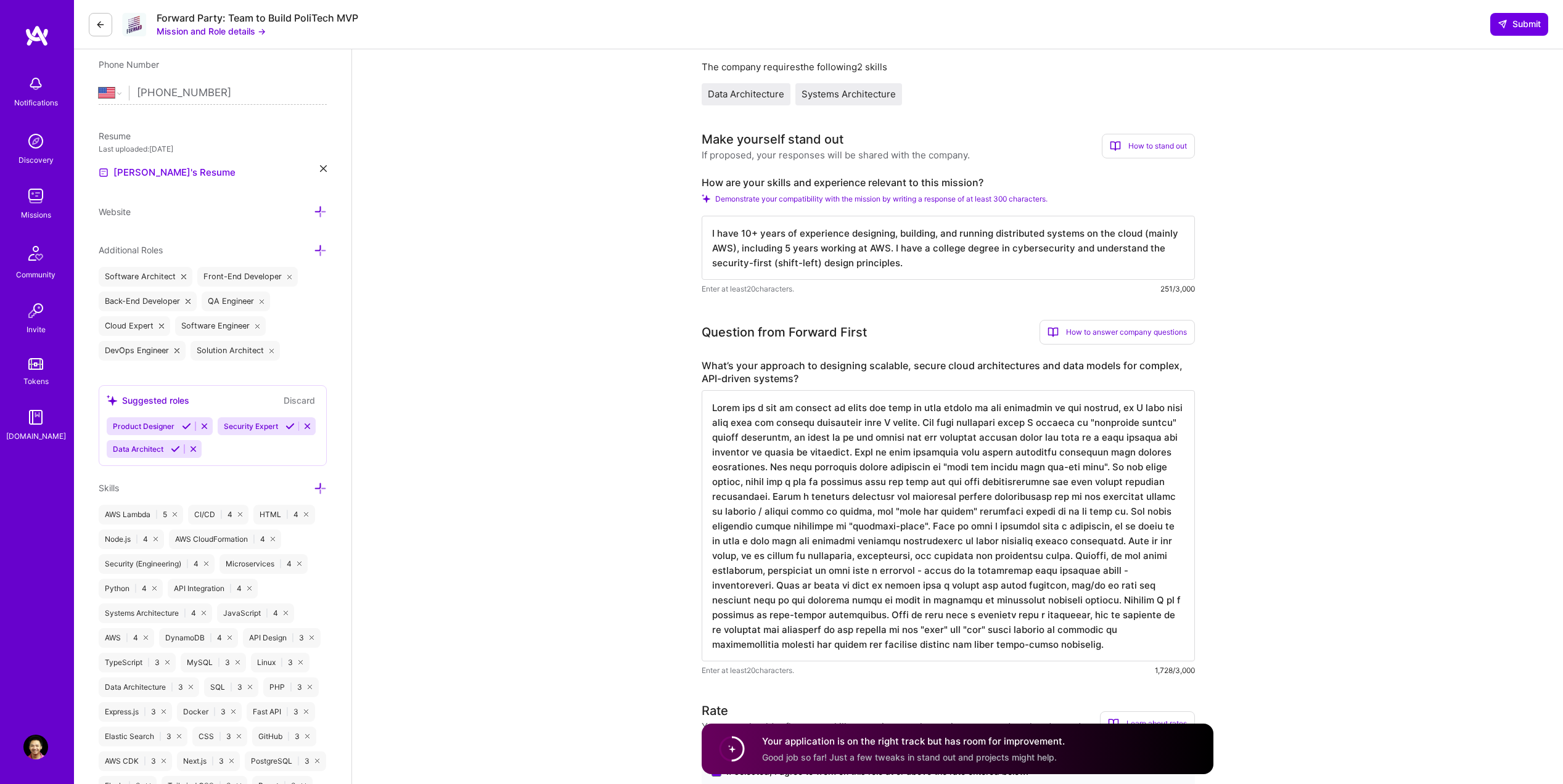
click at [902, 757] on span "Good job so far! Just a few tweaks in stand out and projects might help." at bounding box center [910, 757] width 295 height 10
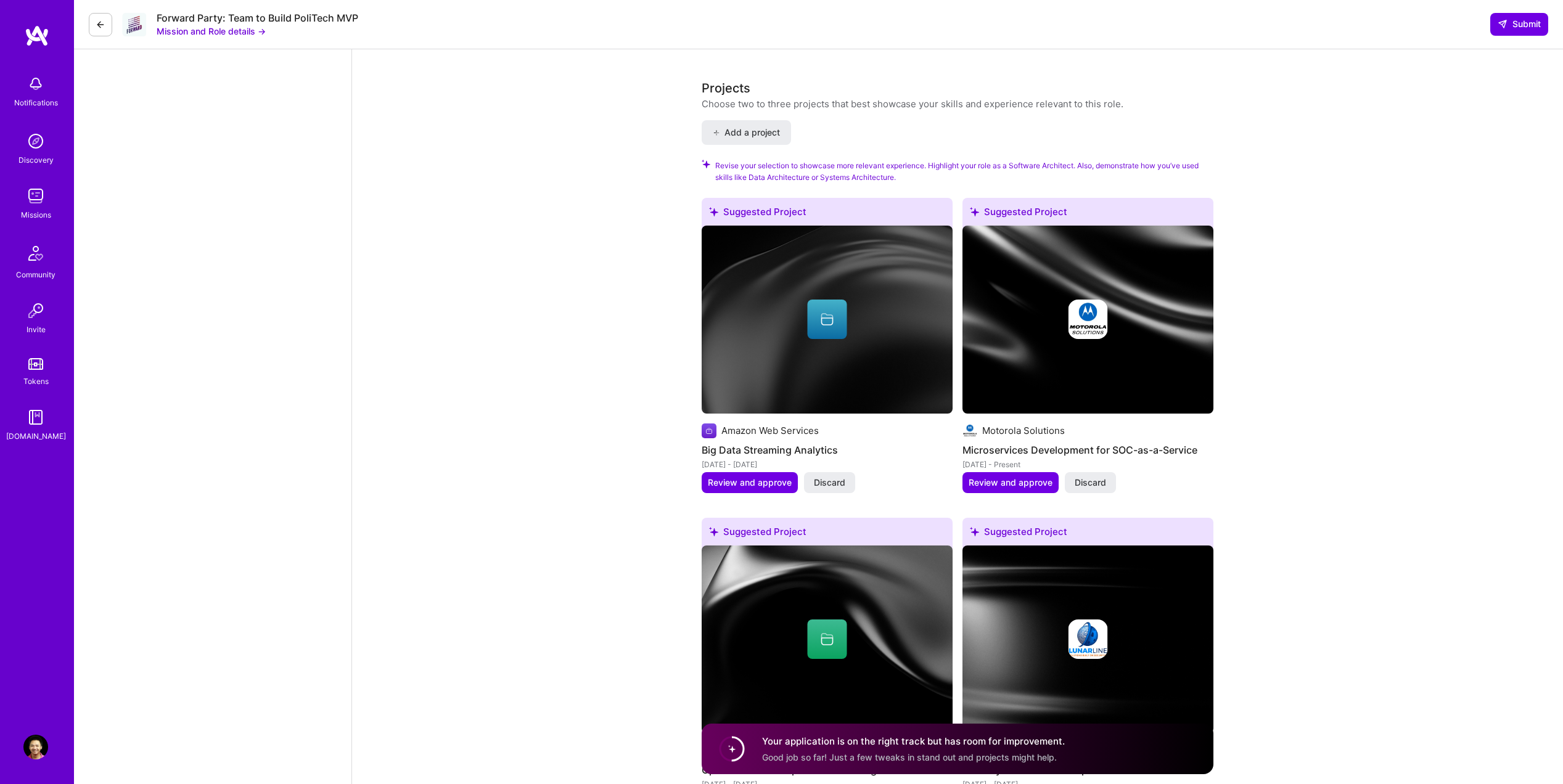
scroll to position [1543, 0]
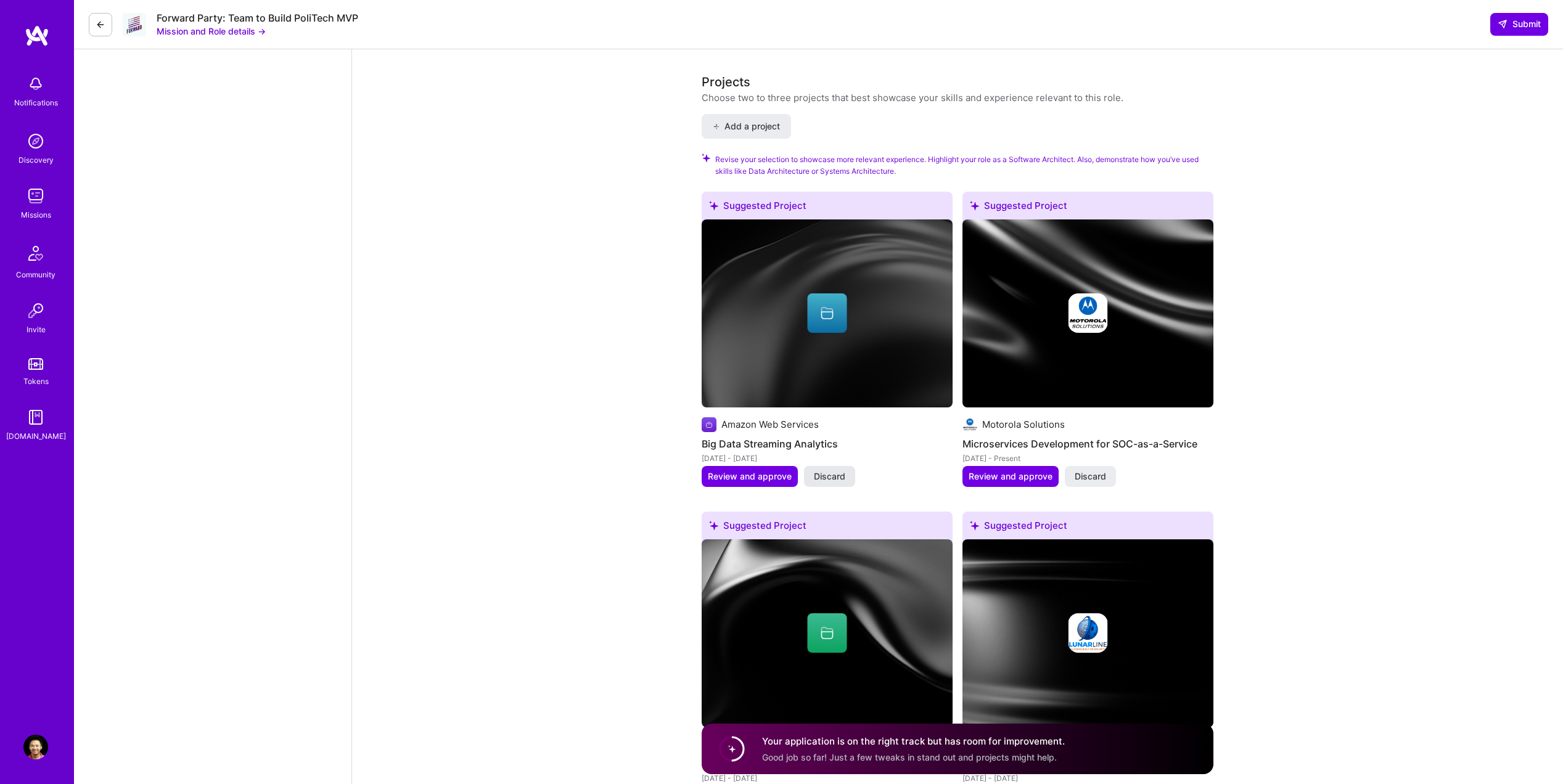
click at [834, 471] on span "Discard" at bounding box center [830, 477] width 31 height 12
click at [836, 472] on span "Discard" at bounding box center [830, 477] width 31 height 12
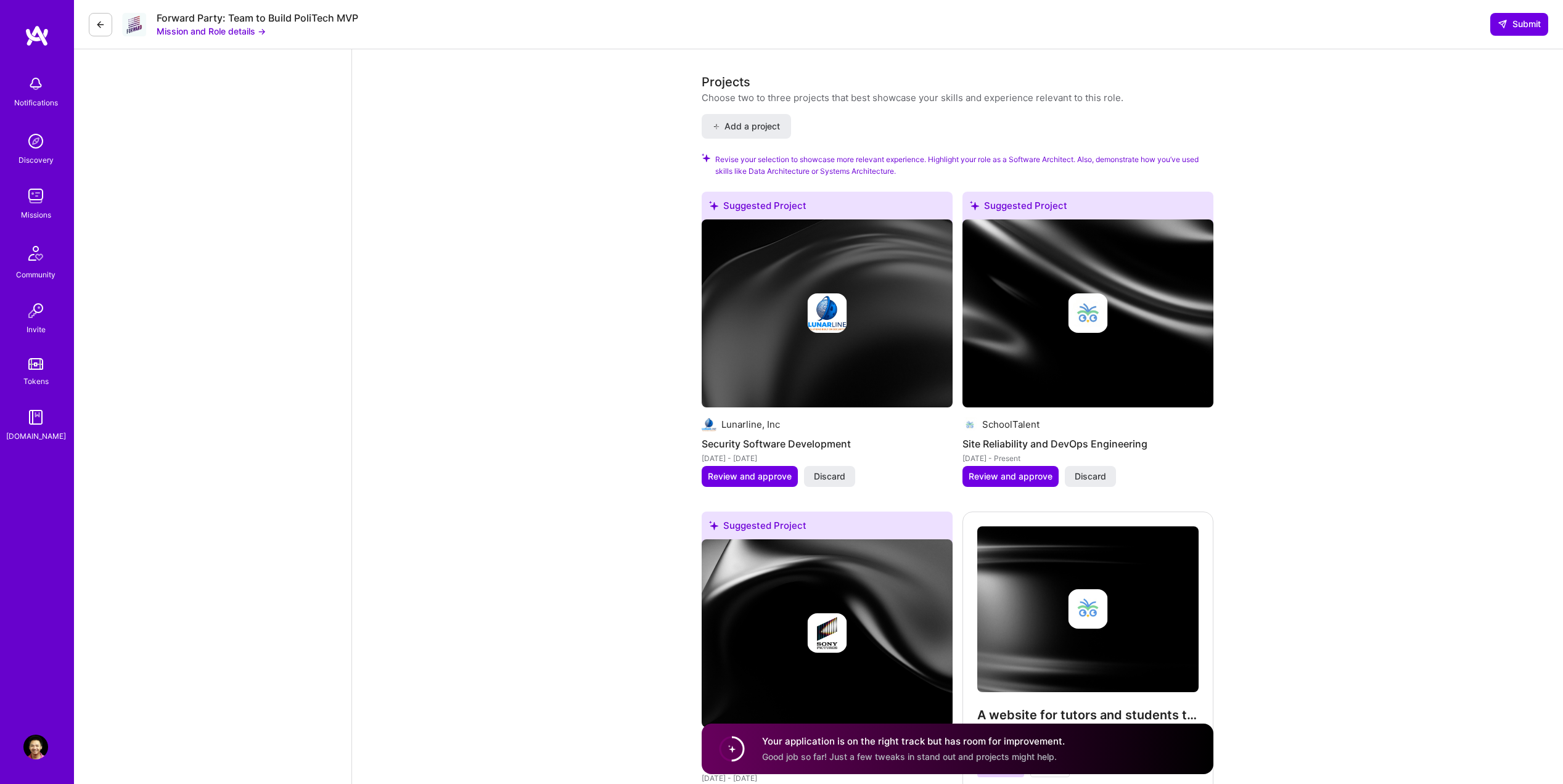
click at [836, 472] on span "Discard" at bounding box center [830, 477] width 31 height 12
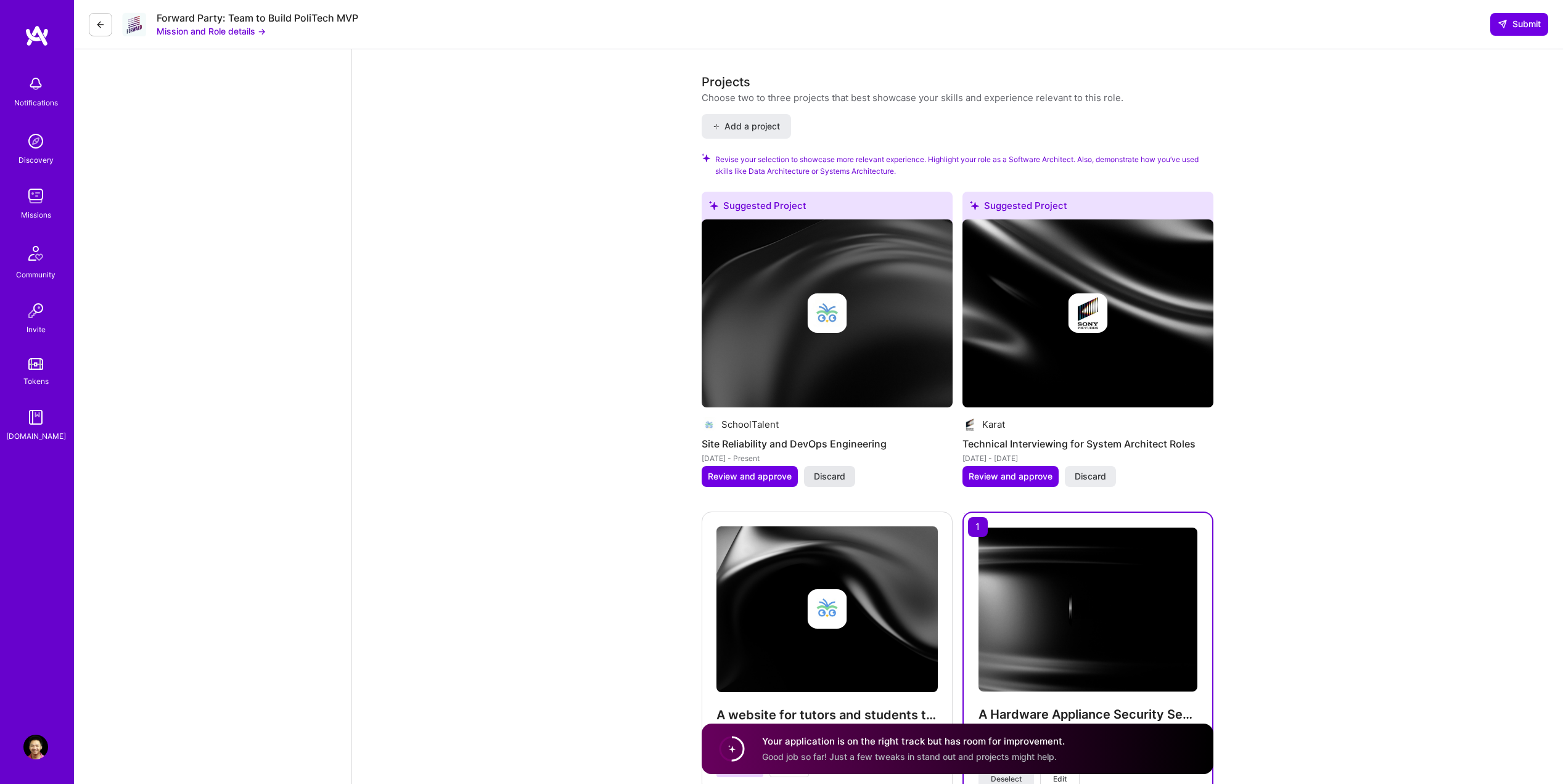
click at [836, 472] on span "Discard" at bounding box center [830, 477] width 31 height 12
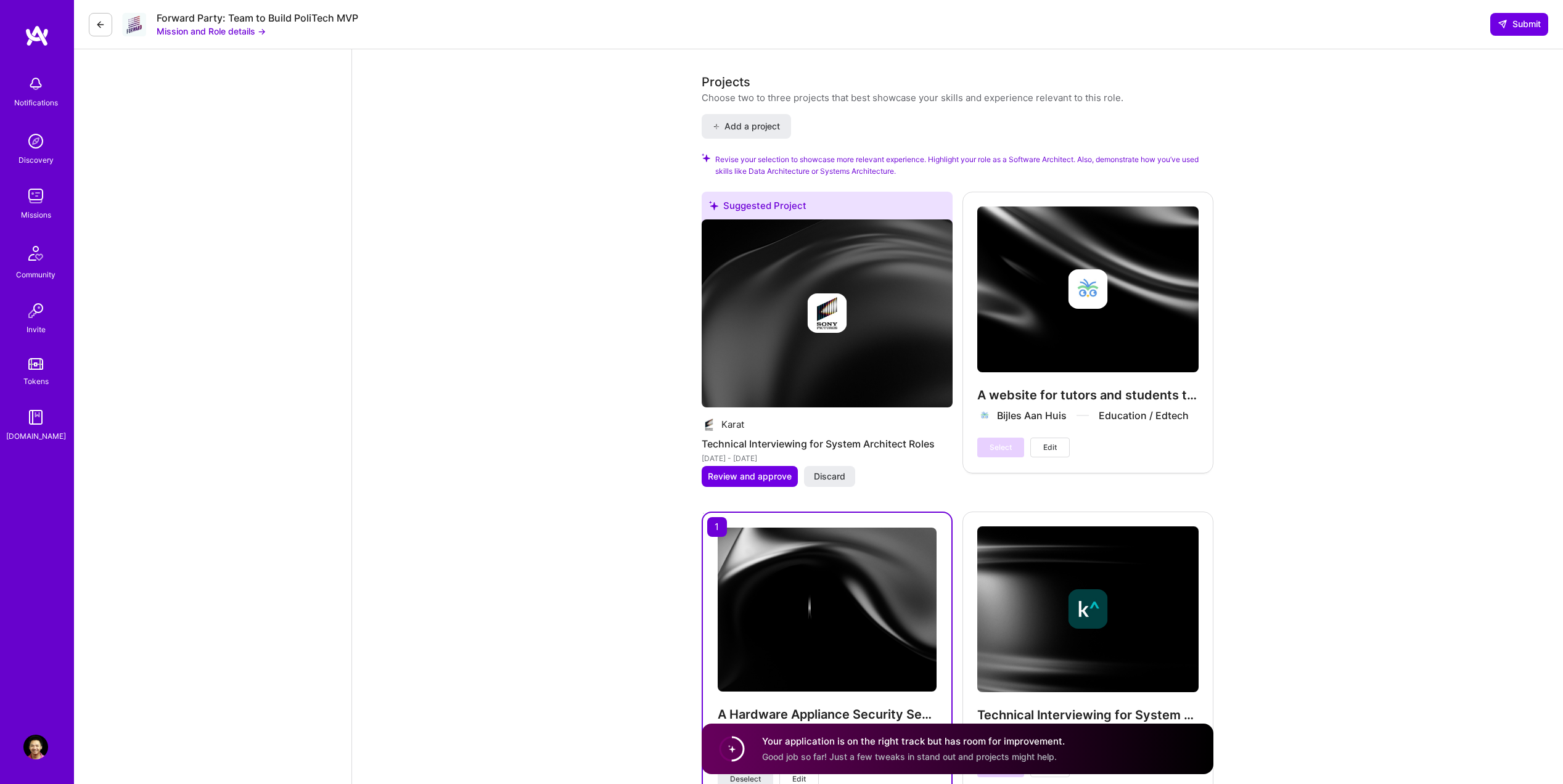
click at [836, 472] on span "Discard" at bounding box center [830, 477] width 31 height 12
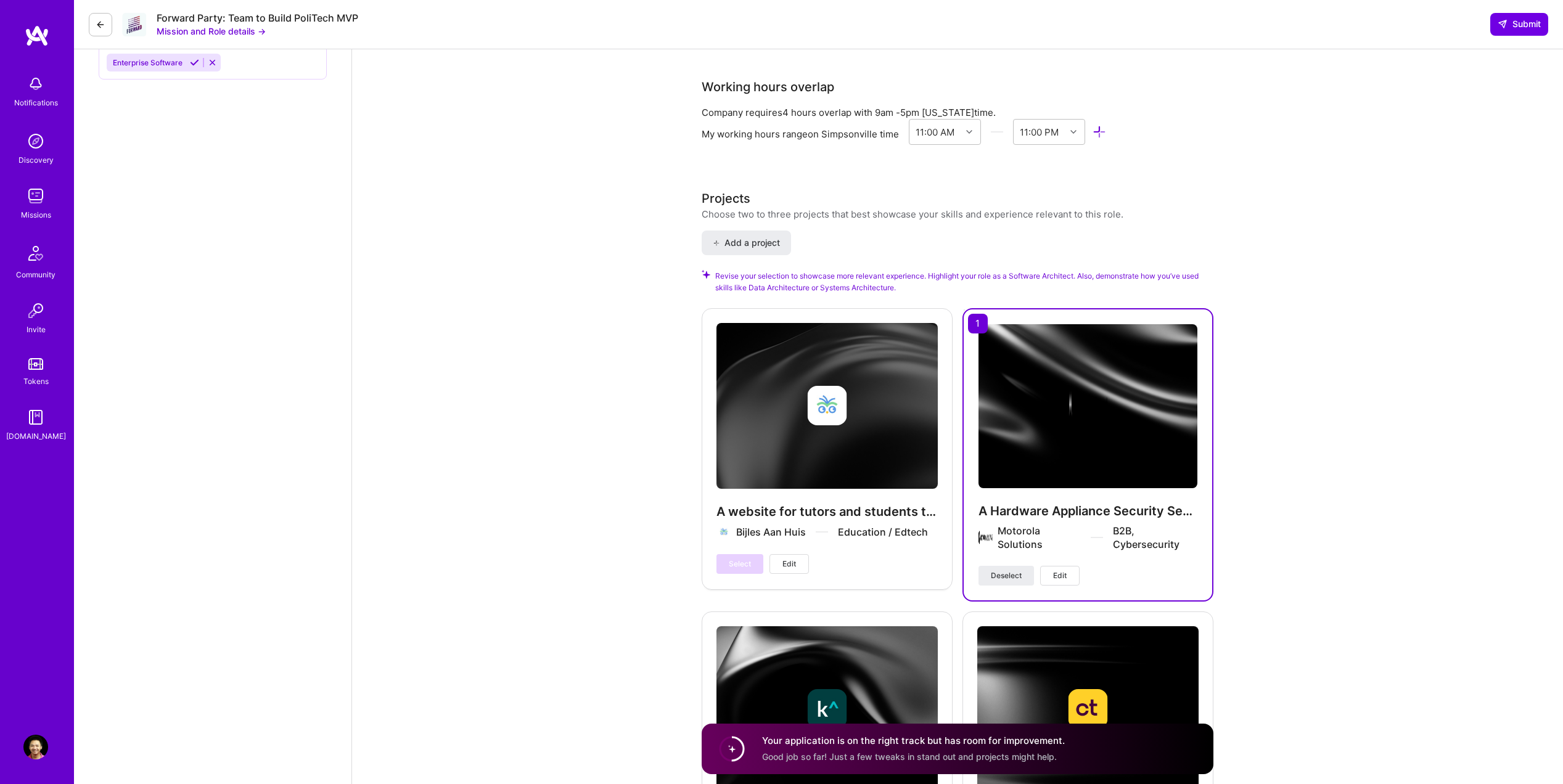
scroll to position [1366, 0]
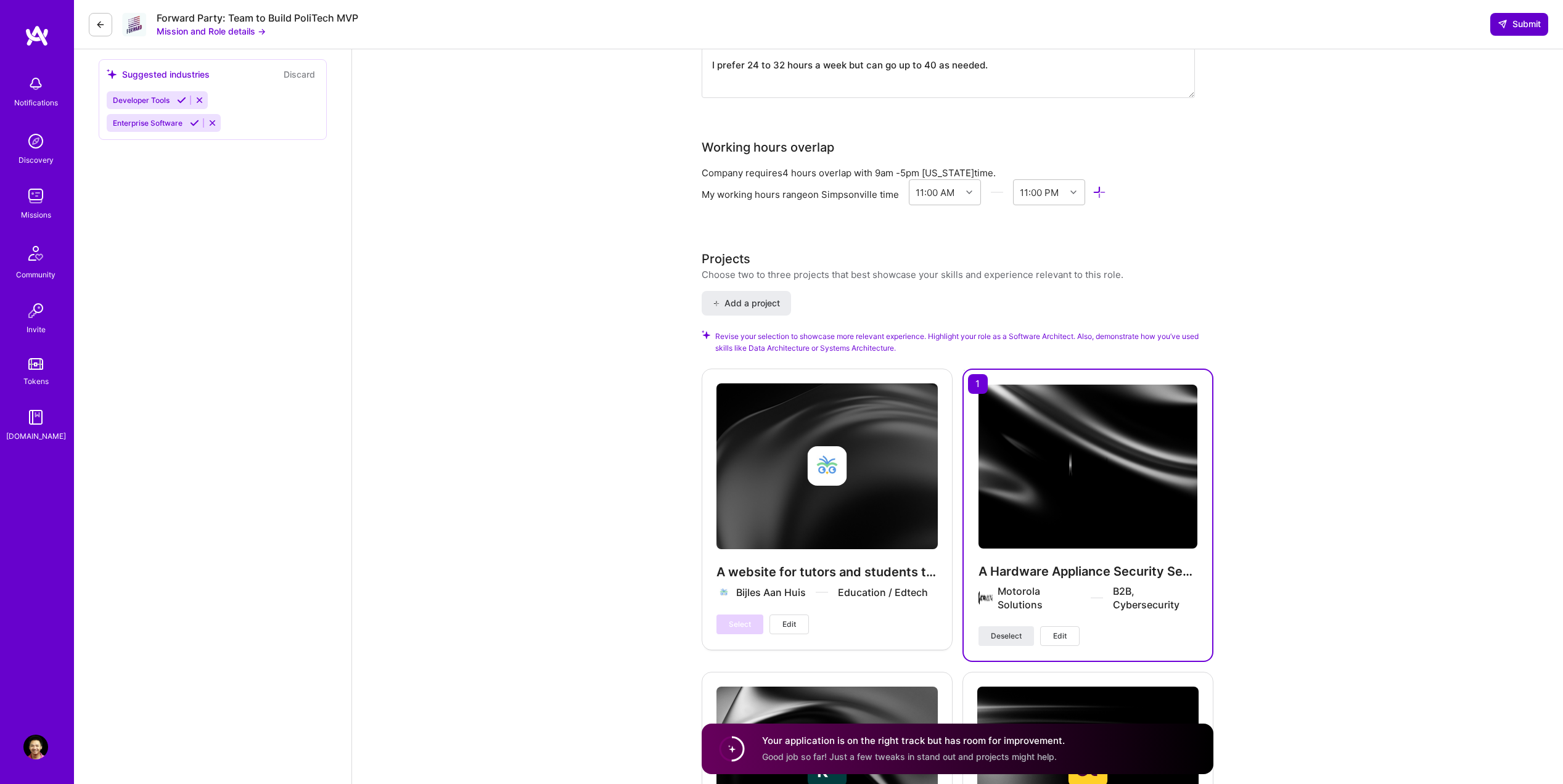
click at [1512, 29] on span "Submit" at bounding box center [1520, 24] width 43 height 12
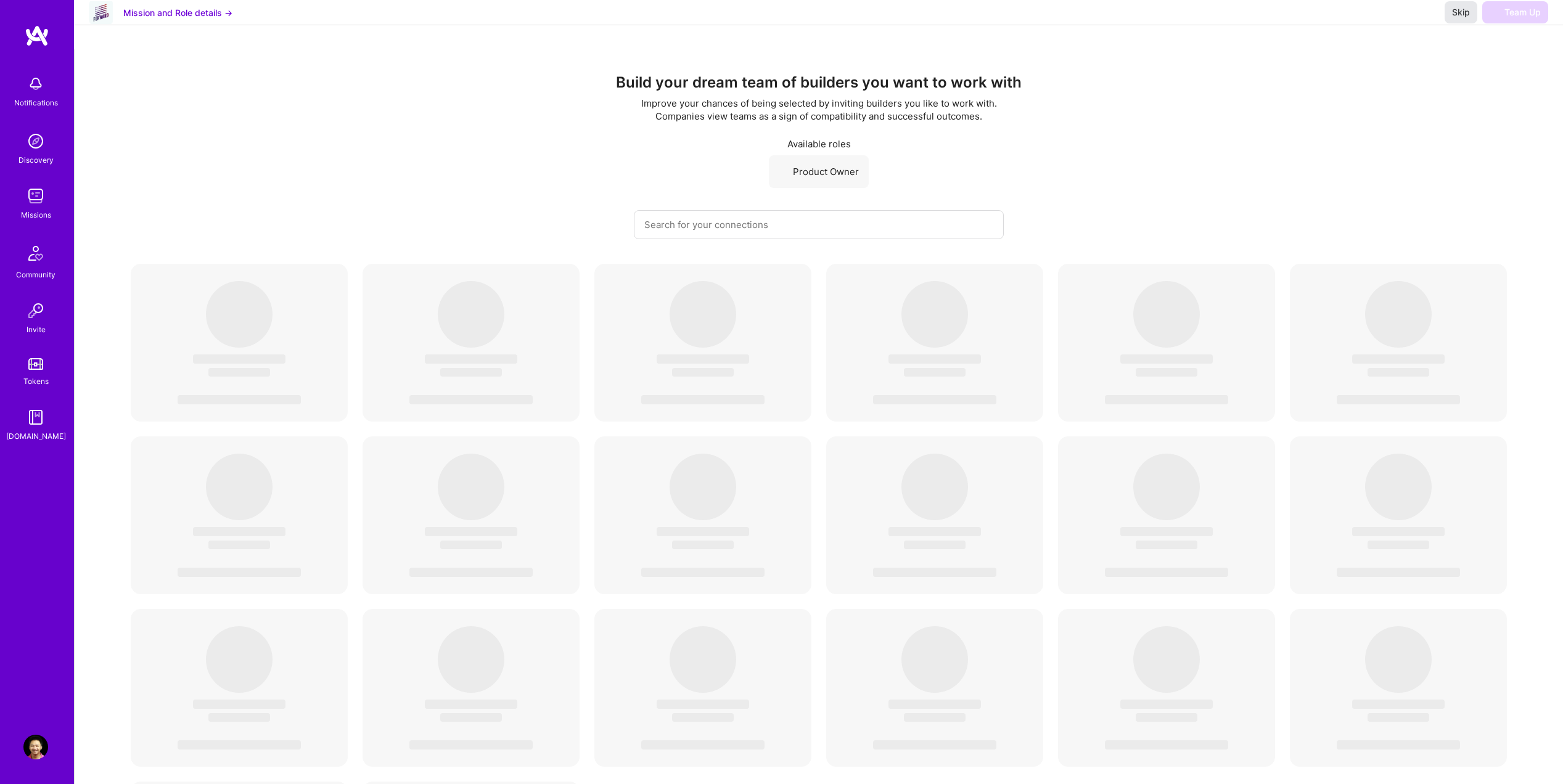
click at [1467, 19] on span "Skip" at bounding box center [1461, 12] width 18 height 12
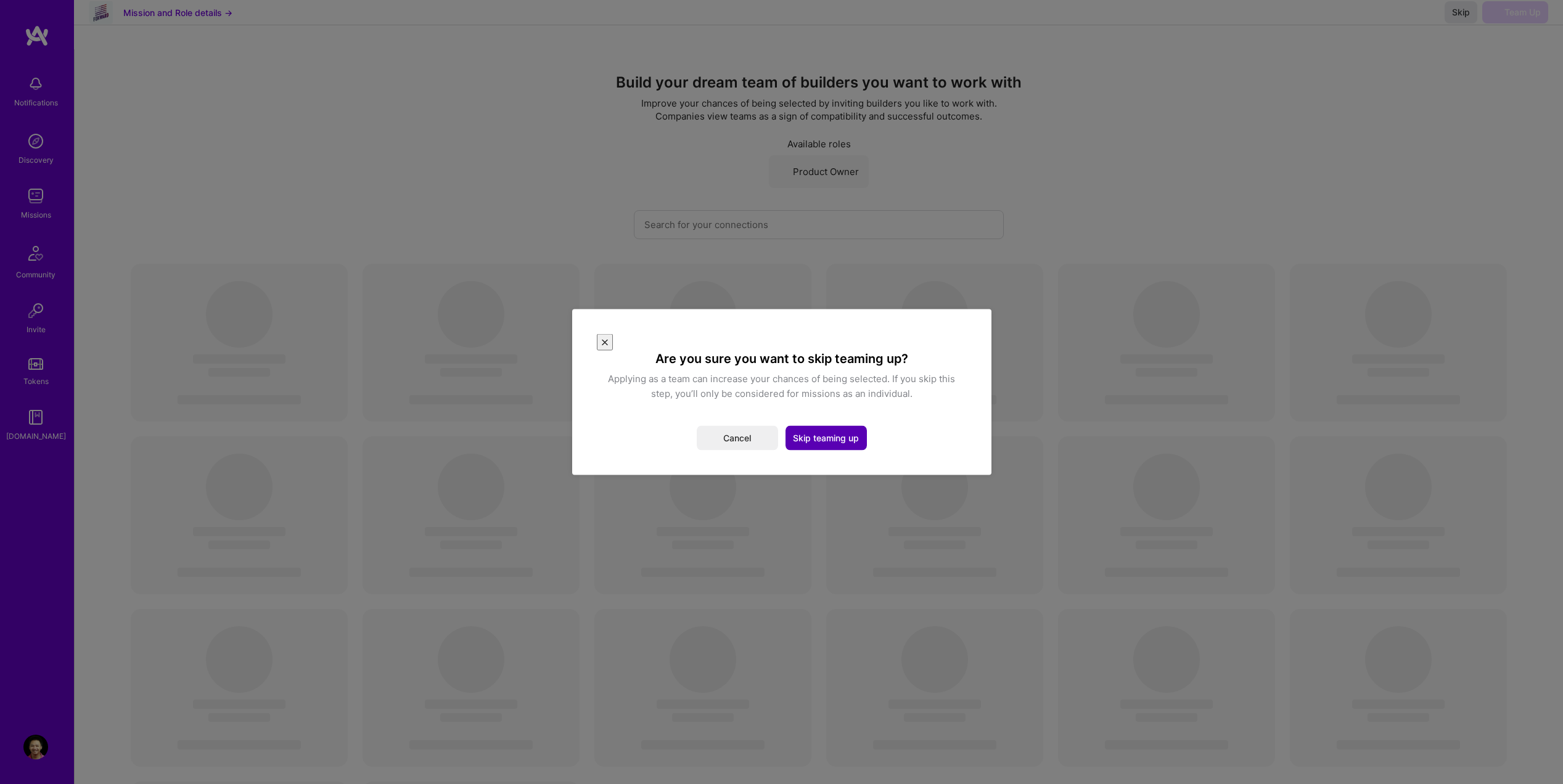
click at [848, 428] on button "Skip teaming up" at bounding box center [826, 438] width 82 height 25
